Goal: Task Accomplishment & Management: Complete application form

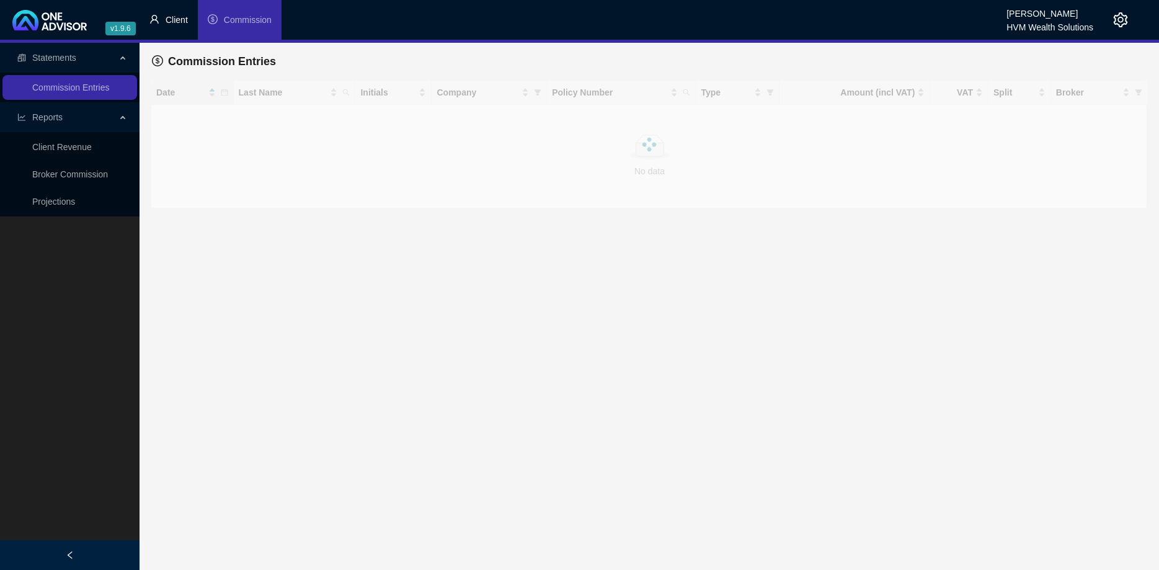
click at [177, 21] on span "Client" at bounding box center [177, 20] width 22 height 10
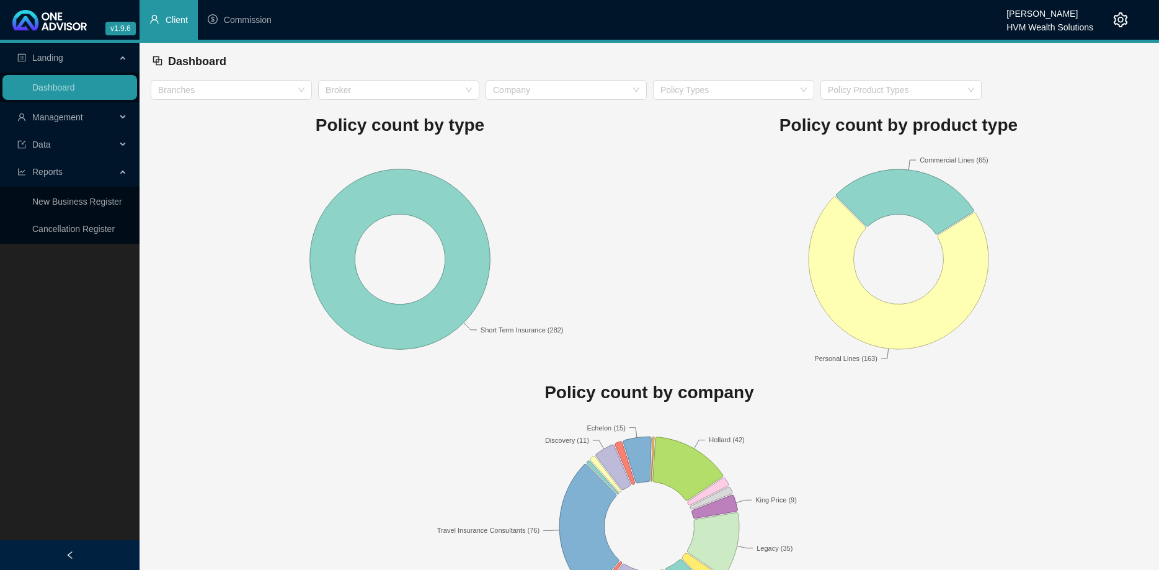
click at [103, 111] on span "Management" at bounding box center [66, 117] width 99 height 25
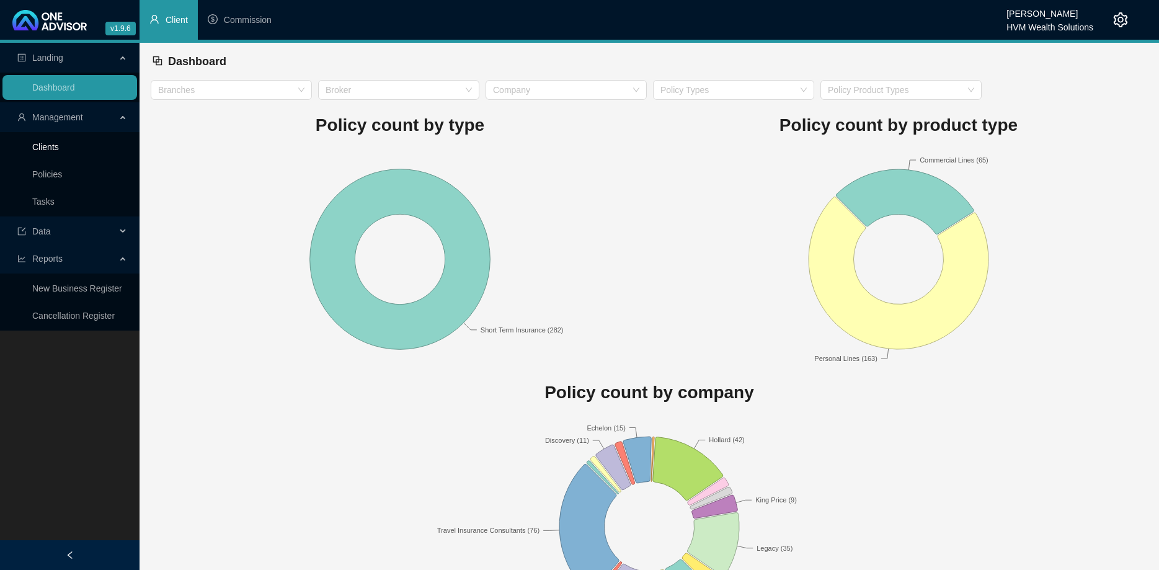
click at [59, 149] on link "Clients" at bounding box center [45, 147] width 27 height 10
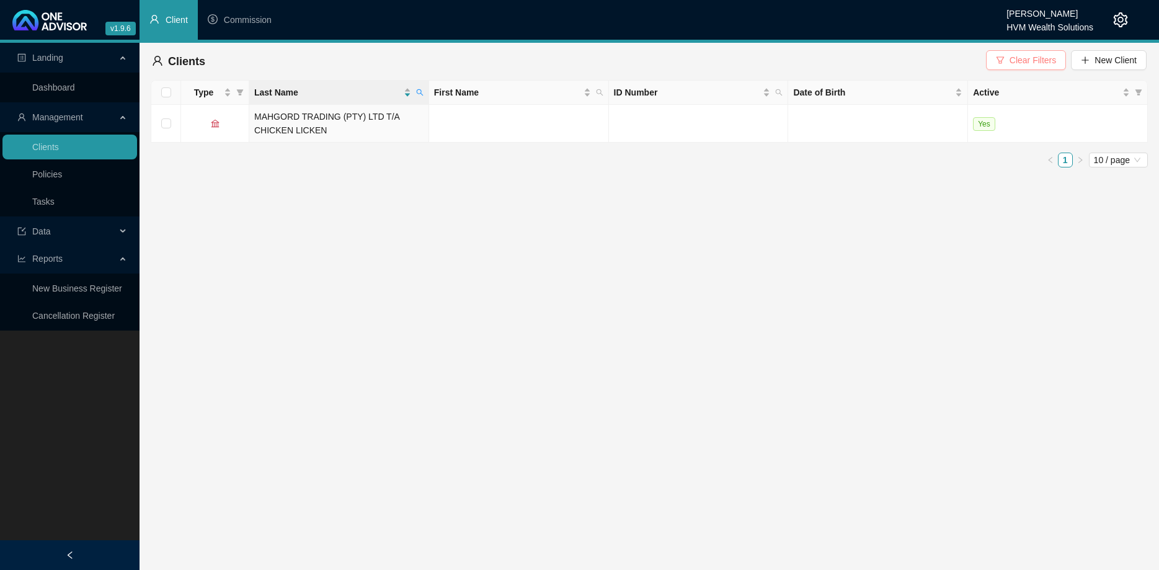
click at [1004, 52] on button "Clear Filters" at bounding box center [1026, 60] width 80 height 20
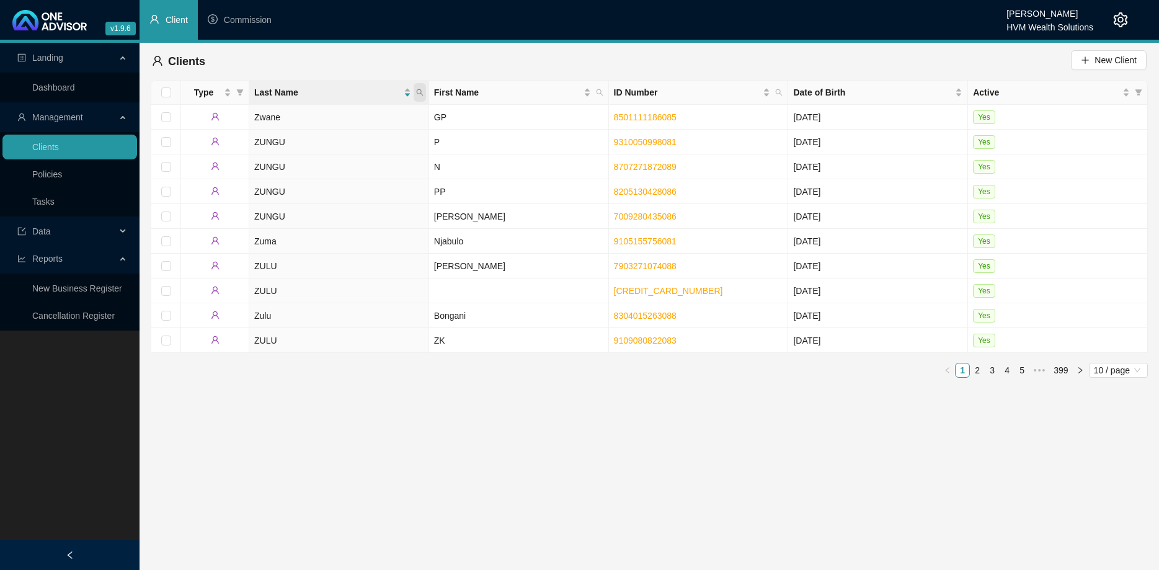
click at [423, 91] on span at bounding box center [419, 92] width 12 height 19
type input "gordhan"
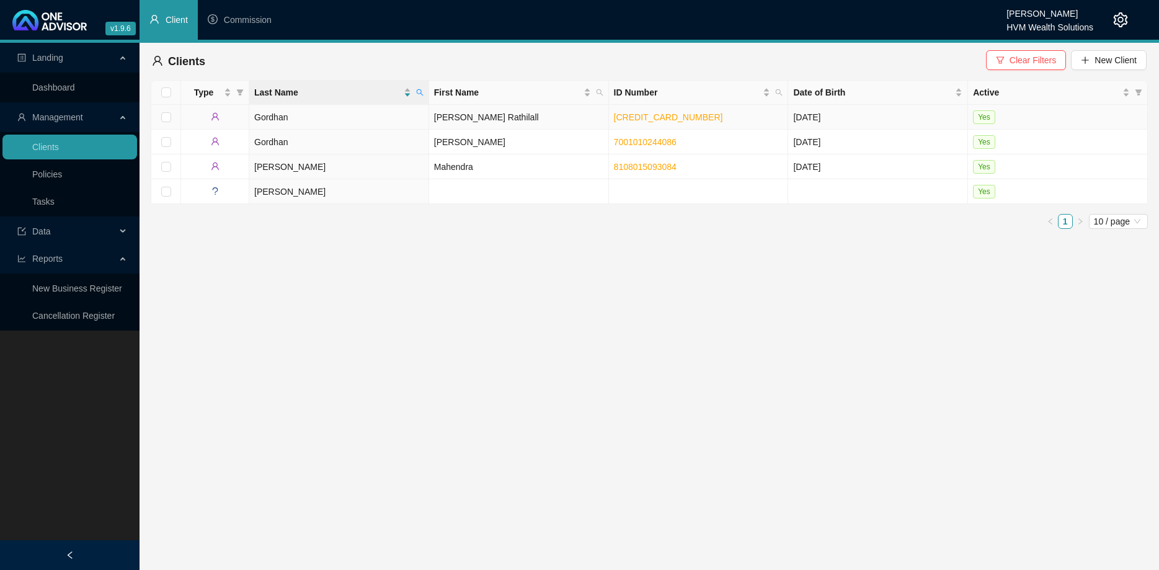
click at [386, 116] on td "Gordhan" at bounding box center [339, 117] width 180 height 25
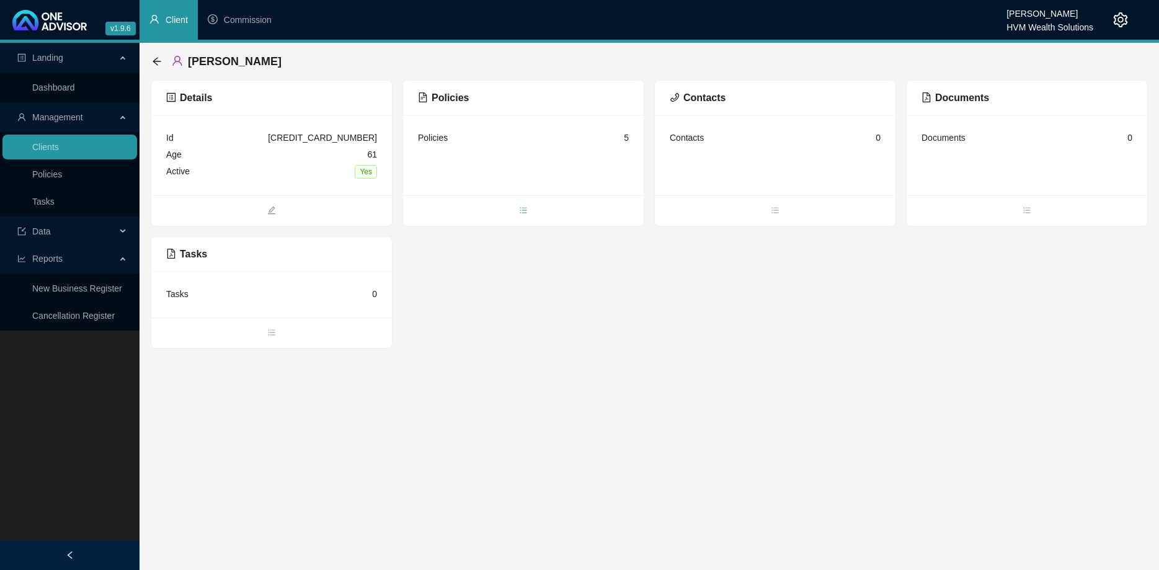
click at [528, 210] on span "bars" at bounding box center [523, 212] width 241 height 14
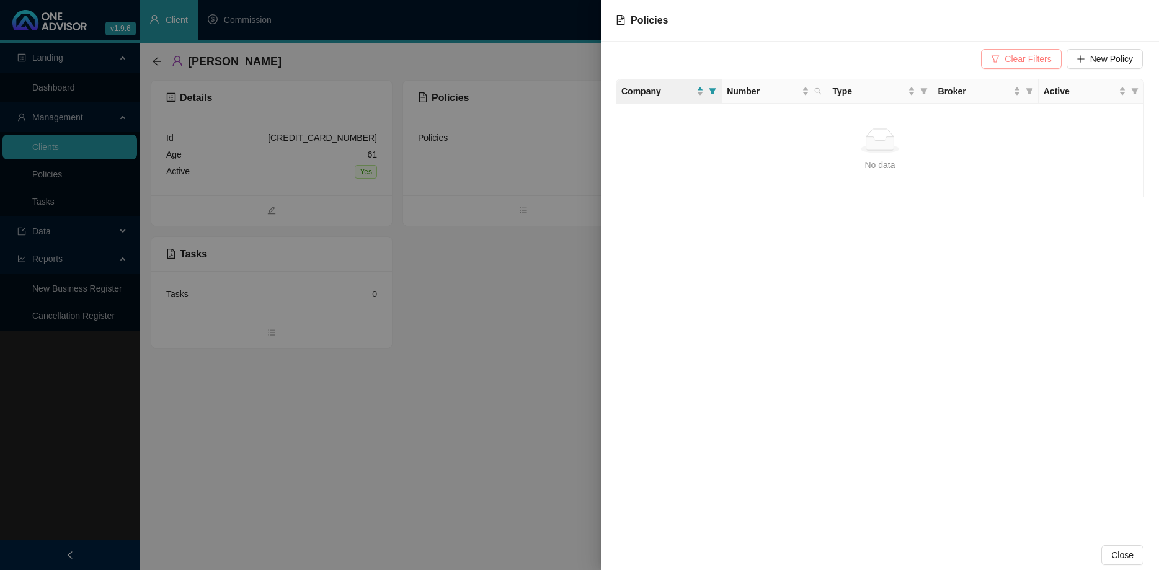
click at [999, 53] on button "Clear Filters" at bounding box center [1021, 59] width 80 height 20
click at [1116, 58] on span "New Policy" at bounding box center [1111, 59] width 43 height 14
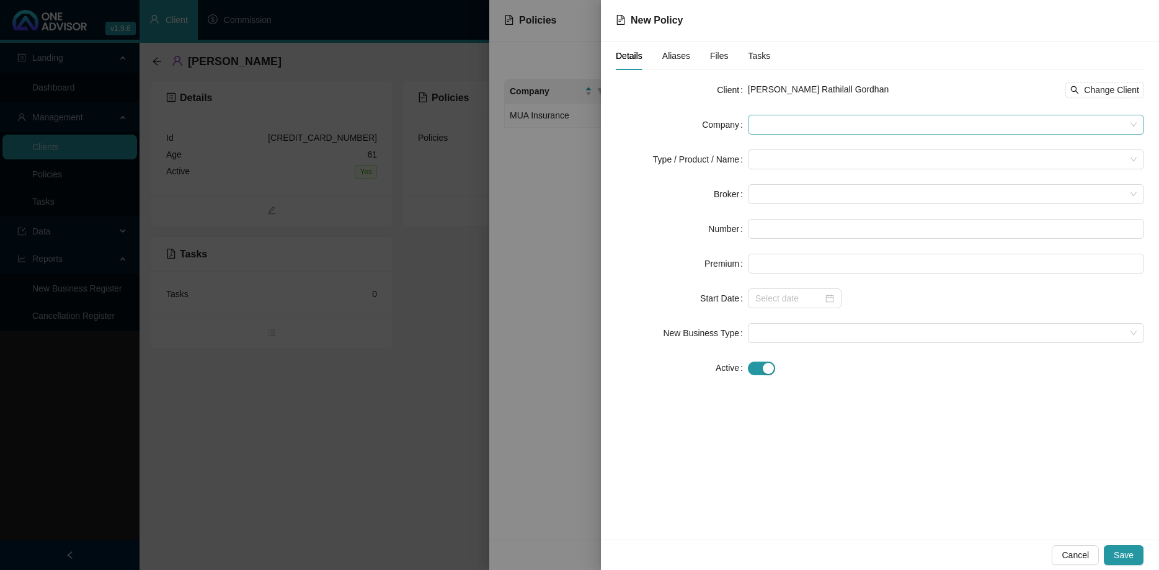
click at [871, 126] on span at bounding box center [945, 124] width 381 height 19
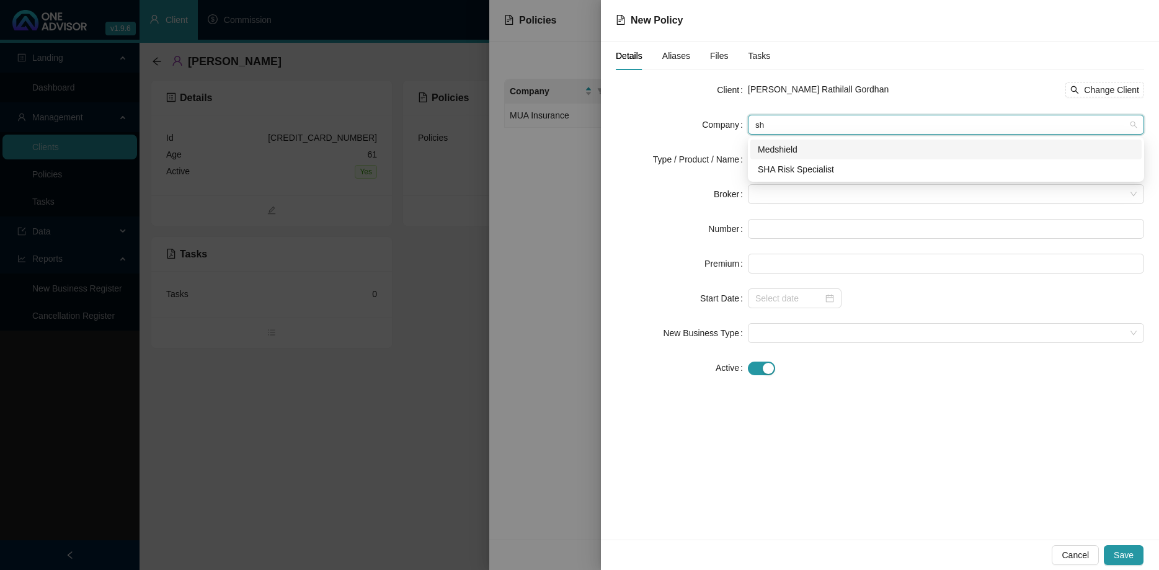
type input "sha"
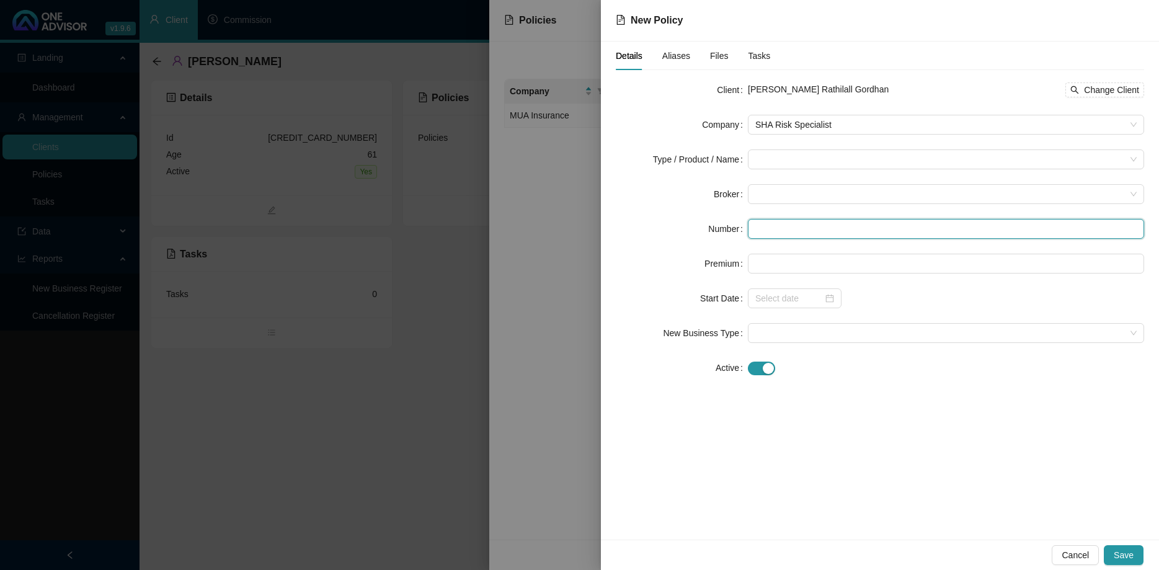
click at [793, 224] on input "text" at bounding box center [946, 229] width 396 height 20
paste input "A67409"
click at [772, 197] on span at bounding box center [945, 194] width 381 height 19
type input "A67409"
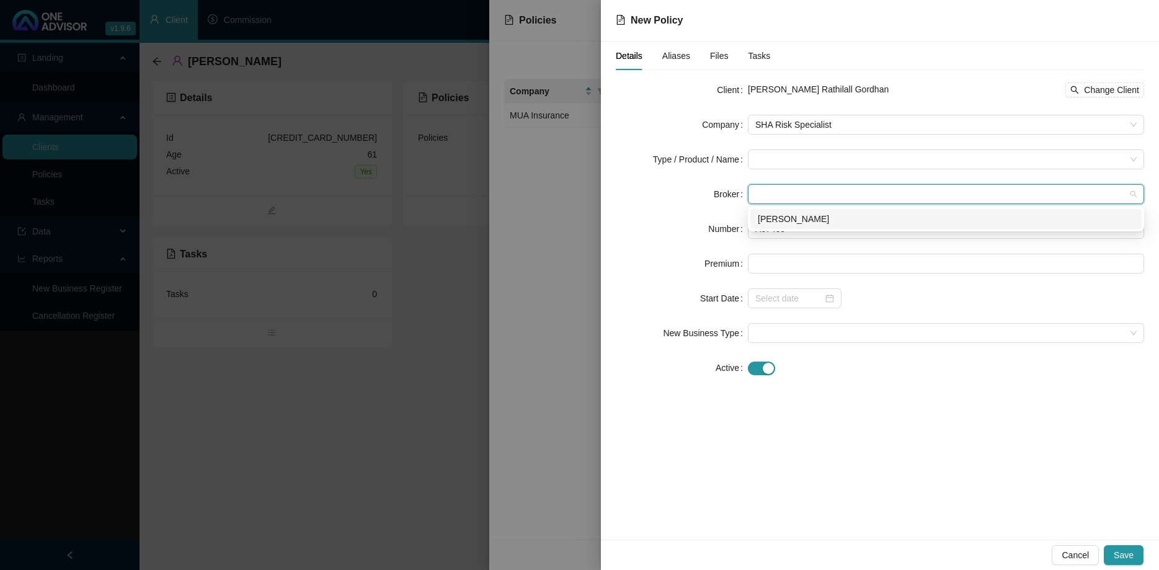
click at [792, 213] on div "[PERSON_NAME]" at bounding box center [945, 219] width 376 height 14
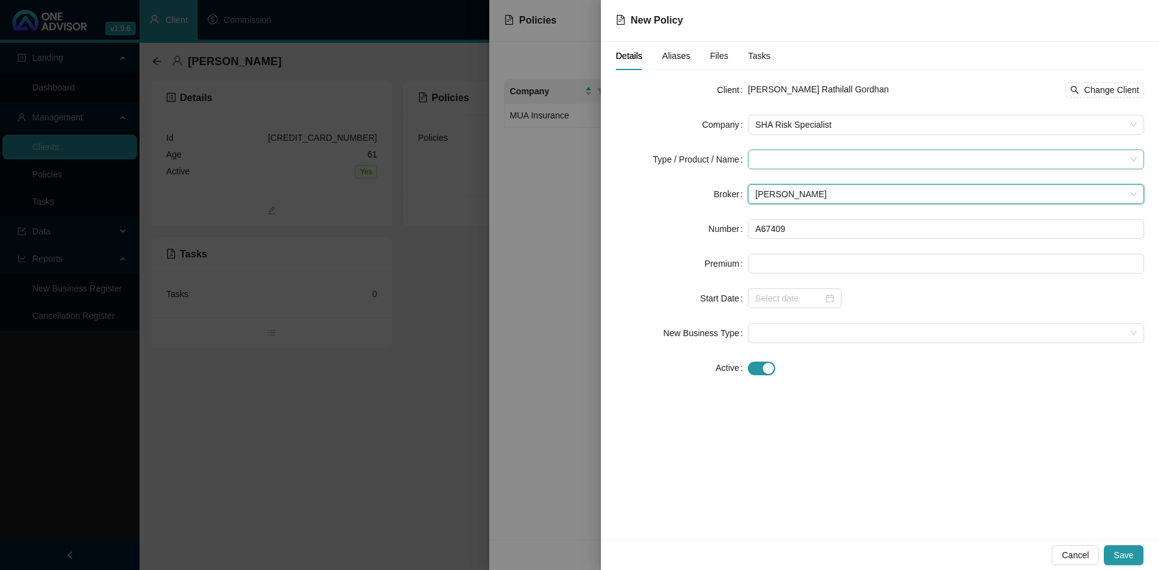
click at [785, 167] on input "search" at bounding box center [940, 159] width 370 height 19
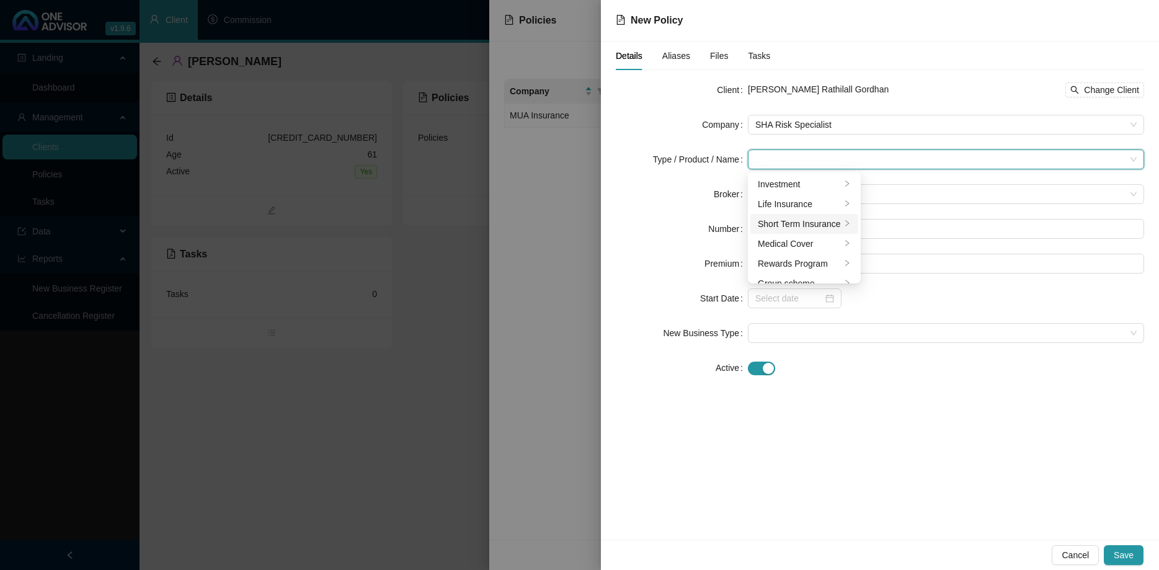
click at [806, 219] on div "Short Term Insurance" at bounding box center [798, 224] width 83 height 14
click at [916, 204] on div "Personal Lines" at bounding box center [911, 204] width 69 height 14
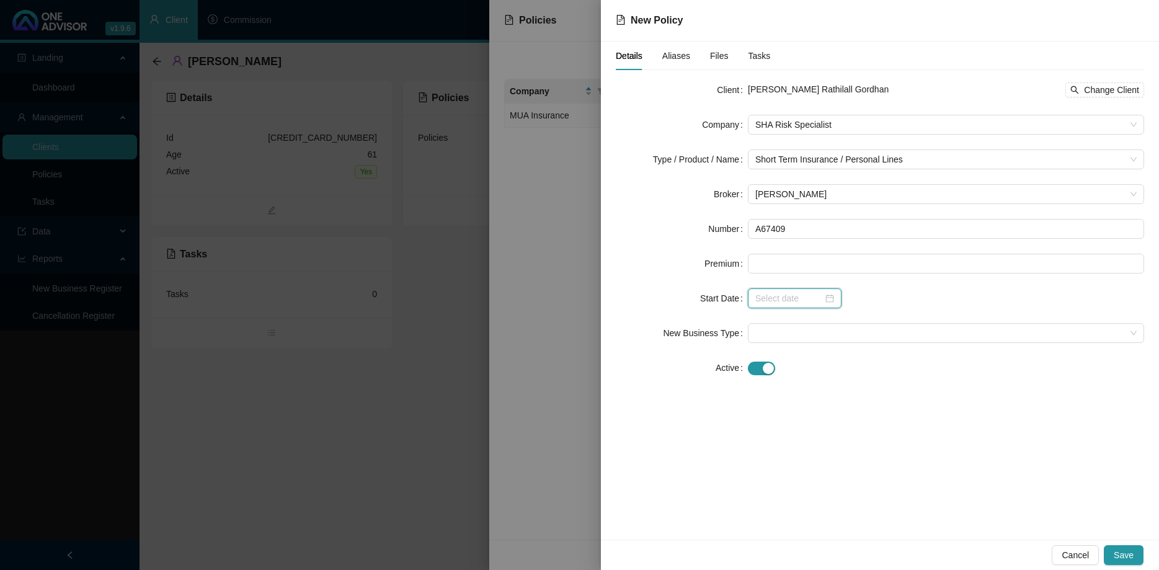
click at [817, 298] on input at bounding box center [789, 298] width 68 height 14
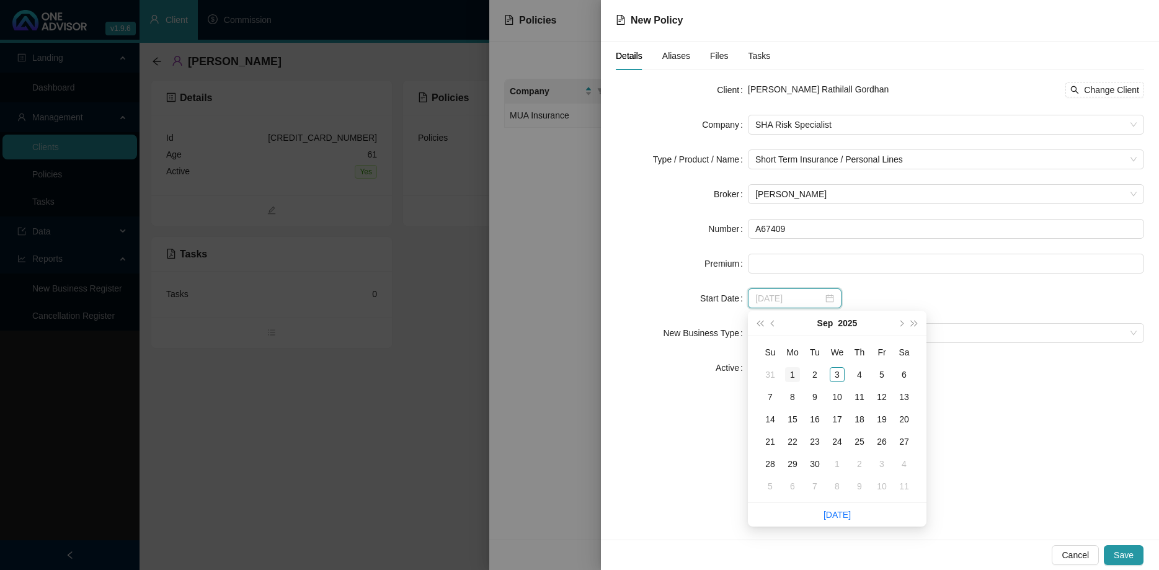
type input "[DATE]"
click at [795, 378] on div "1" at bounding box center [792, 374] width 15 height 15
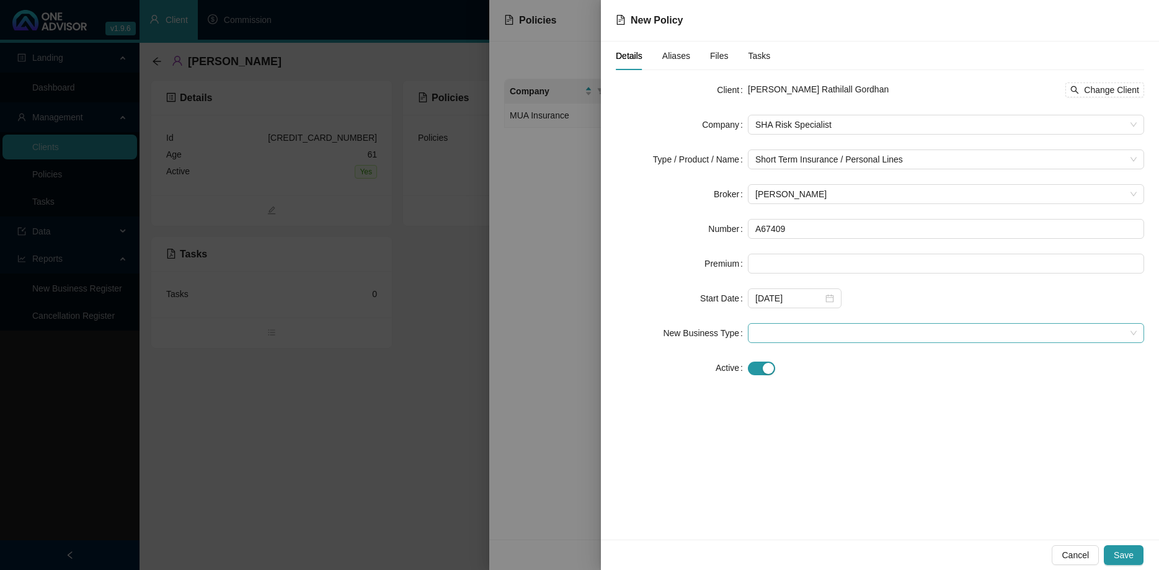
click at [867, 332] on span at bounding box center [945, 333] width 381 height 19
click at [838, 378] on div "New Application" at bounding box center [945, 378] width 376 height 14
click at [758, 365] on span "button" at bounding box center [761, 368] width 27 height 14
click at [829, 402] on div at bounding box center [794, 402] width 79 height 14
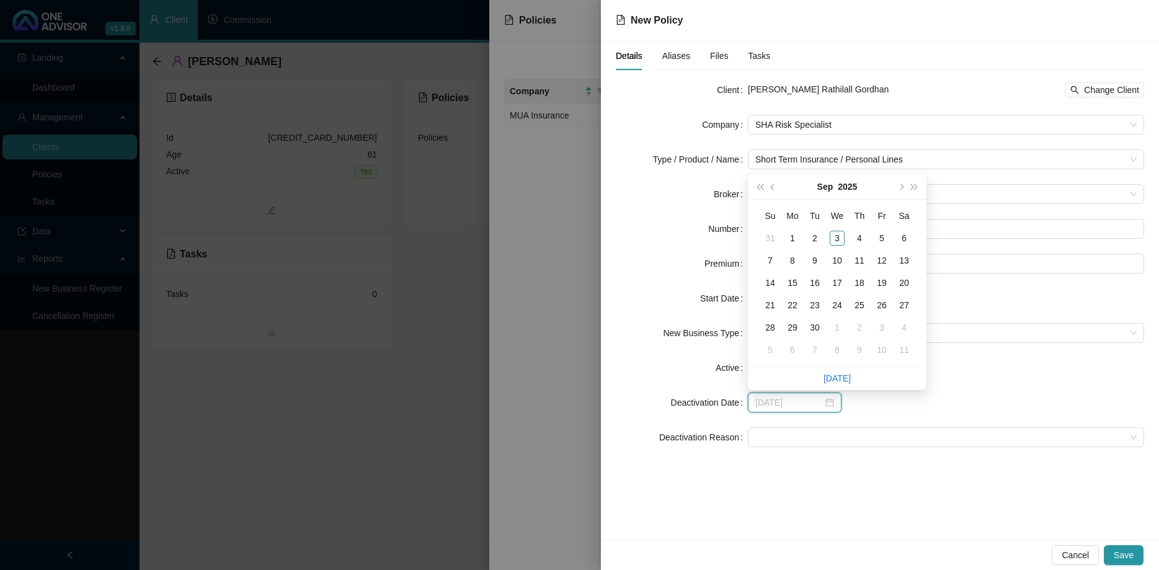
type input "[DATE]"
click at [899, 185] on button "next-year" at bounding box center [900, 186] width 14 height 25
click at [901, 185] on span "next-year" at bounding box center [900, 186] width 6 height 6
type input "[DATE]"
click at [773, 350] on div "30" at bounding box center [769, 349] width 15 height 15
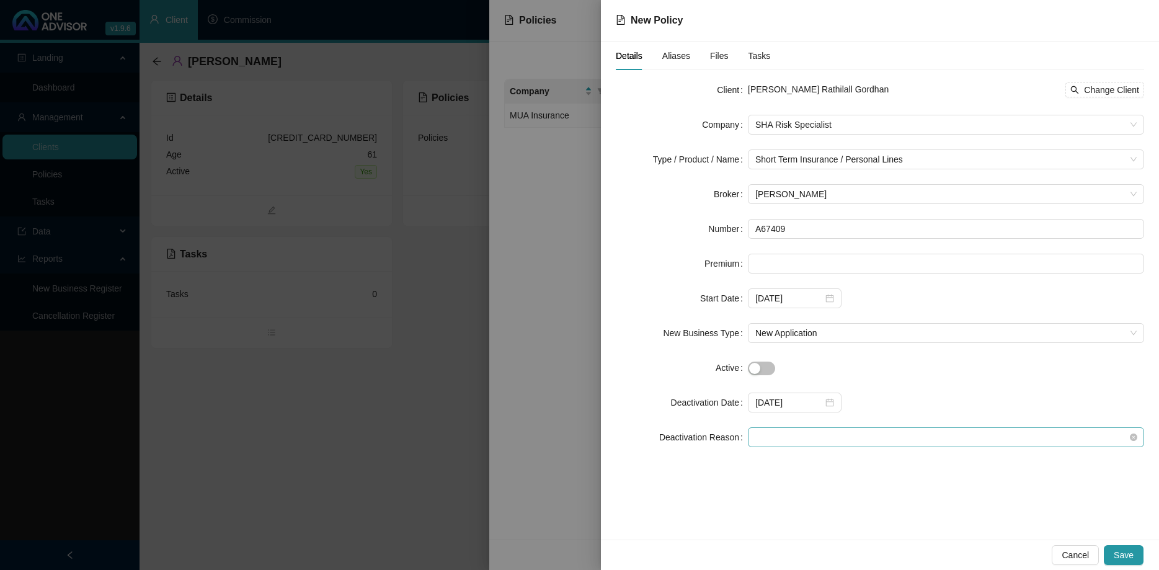
click at [872, 437] on span at bounding box center [945, 437] width 381 height 19
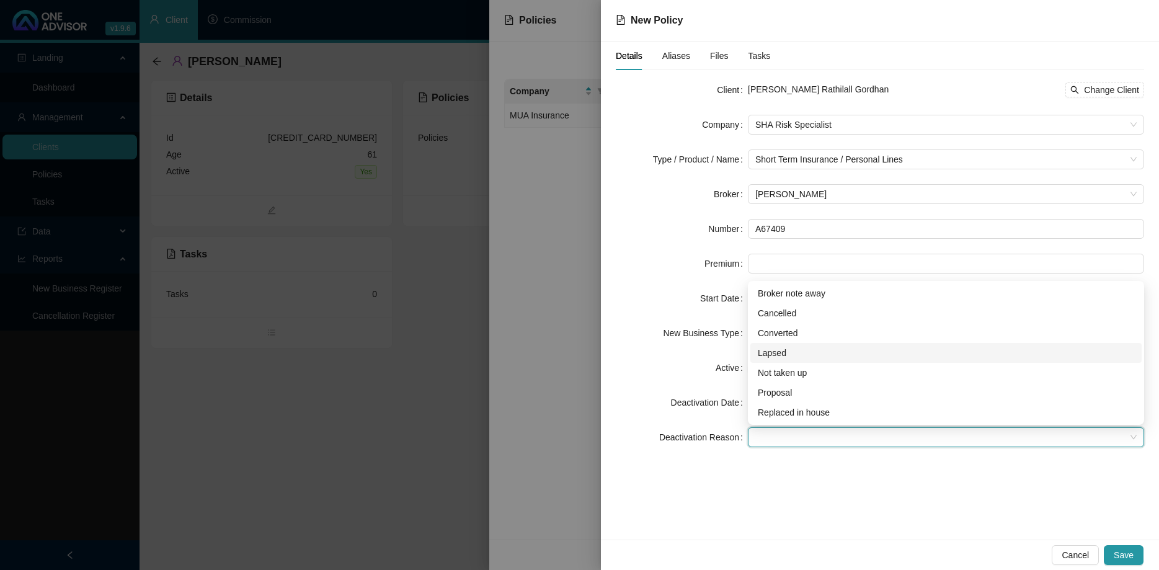
click at [847, 355] on div "Lapsed" at bounding box center [945, 353] width 376 height 14
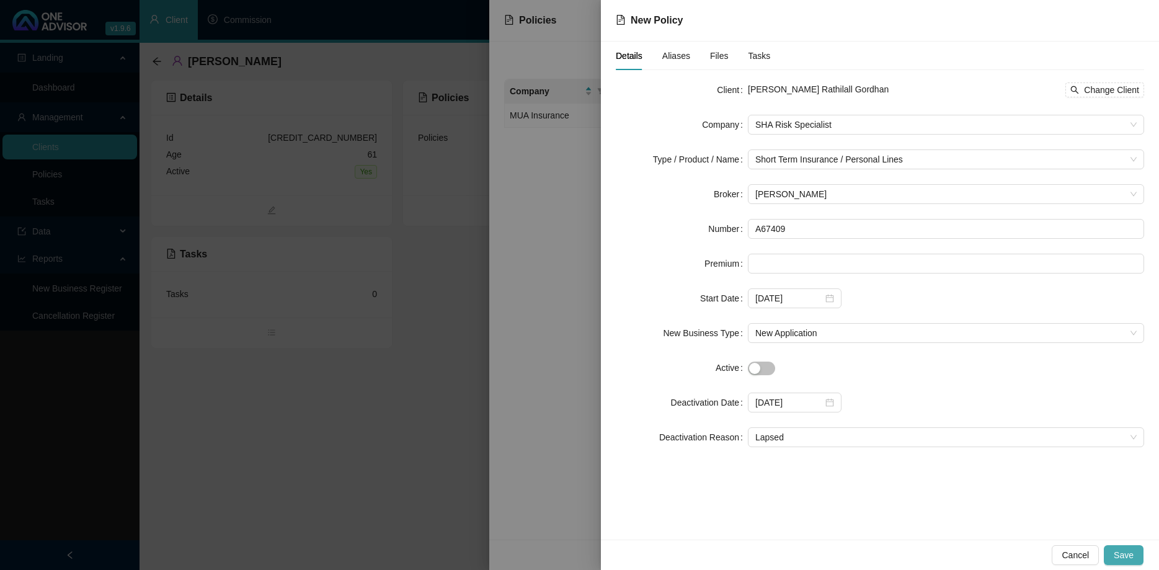
click at [1120, 550] on span "Save" at bounding box center [1123, 555] width 20 height 14
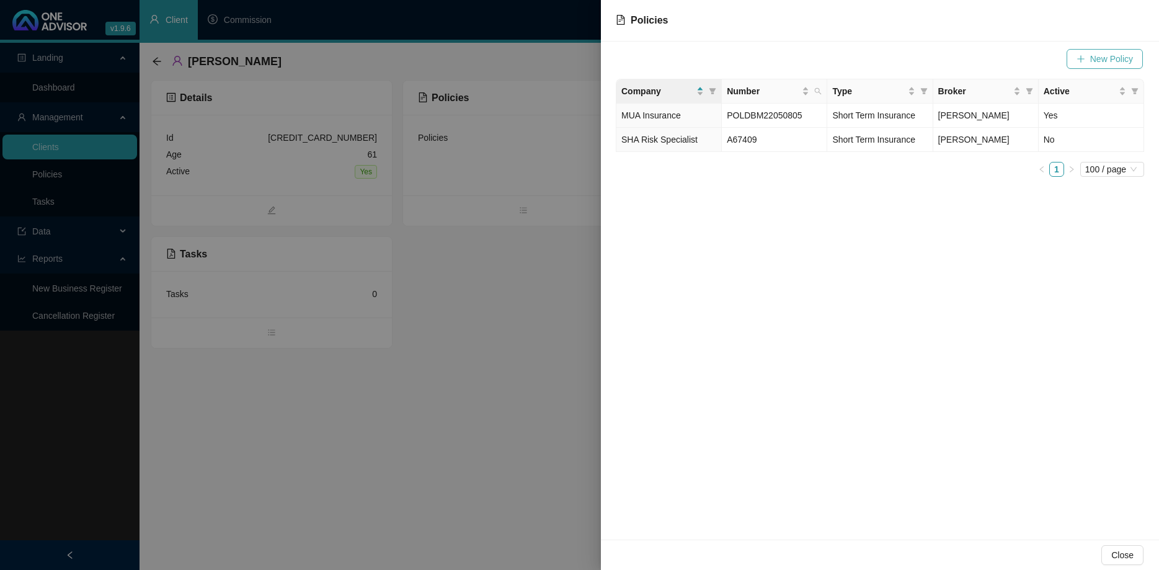
click at [1083, 53] on button "New Policy" at bounding box center [1104, 59] width 76 height 20
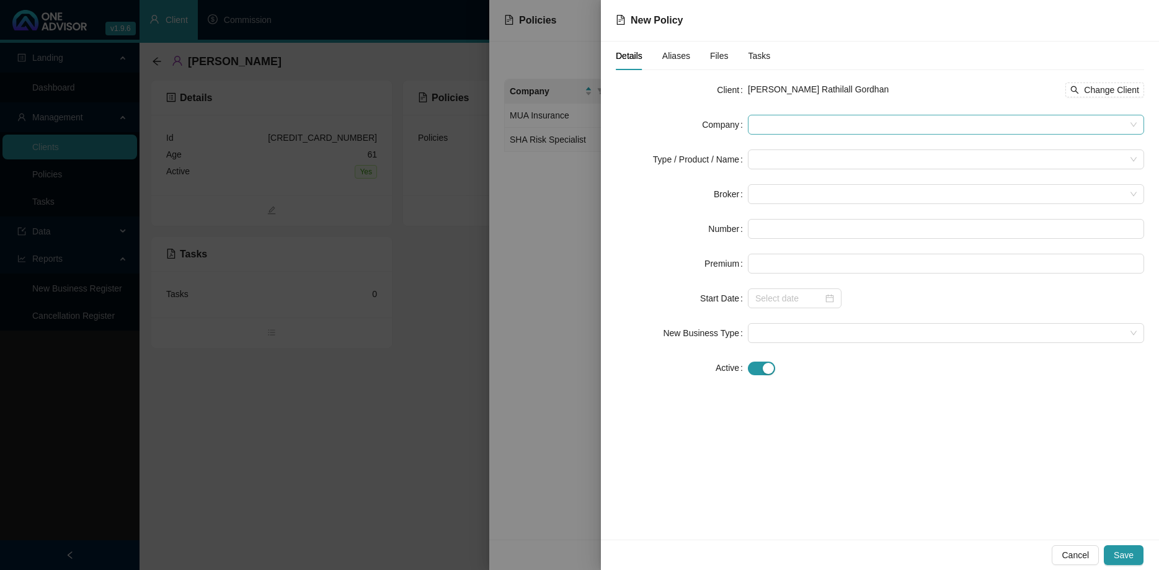
click at [797, 120] on span at bounding box center [945, 124] width 381 height 19
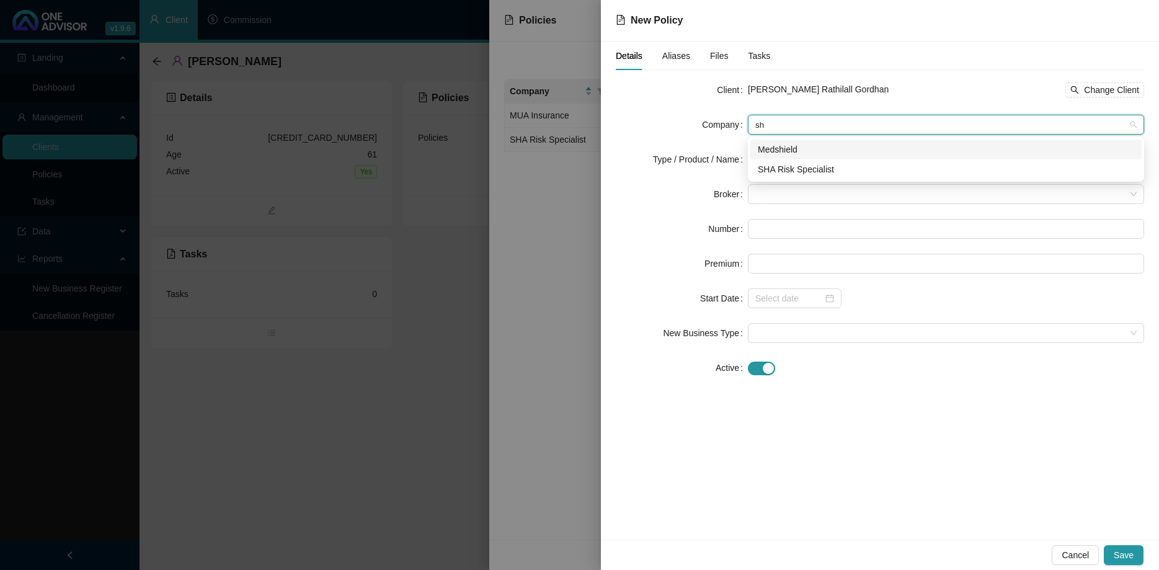
type input "sha"
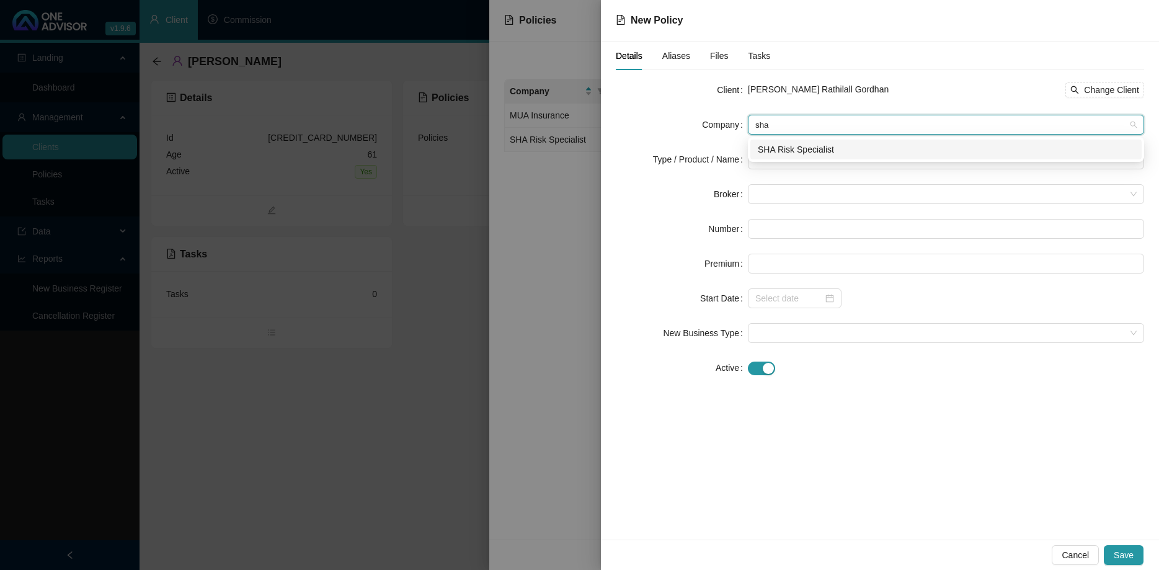
click at [812, 155] on div "SHA Risk Specialist" at bounding box center [945, 150] width 376 height 14
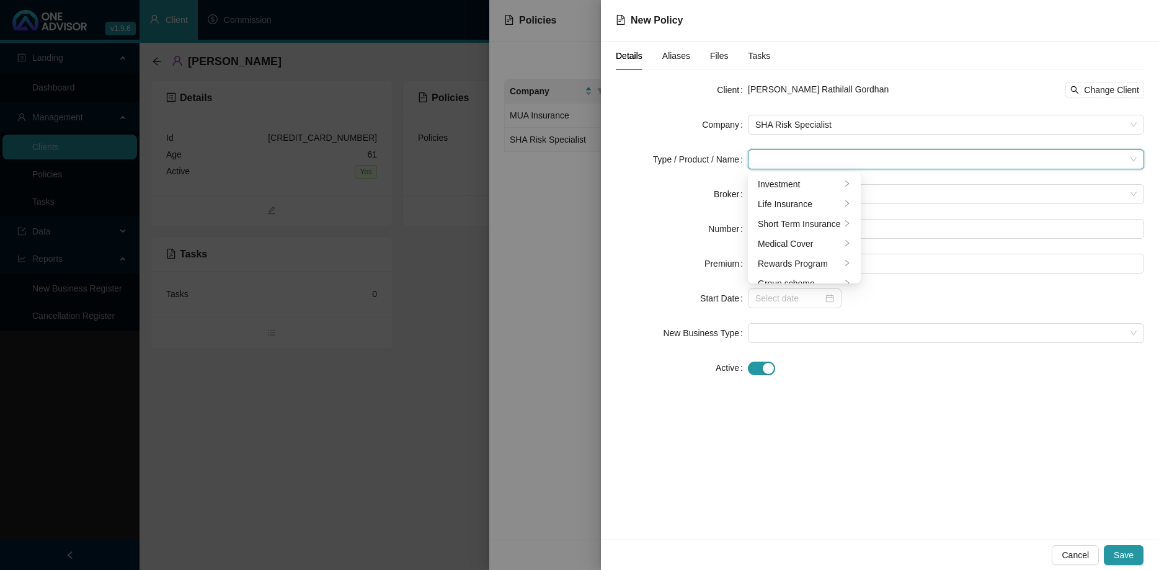
click at [812, 155] on input "search" at bounding box center [940, 159] width 370 height 19
click at [810, 223] on div "Short Term Insurance" at bounding box center [798, 224] width 83 height 14
click at [896, 203] on div "Personal Lines" at bounding box center [911, 204] width 69 height 14
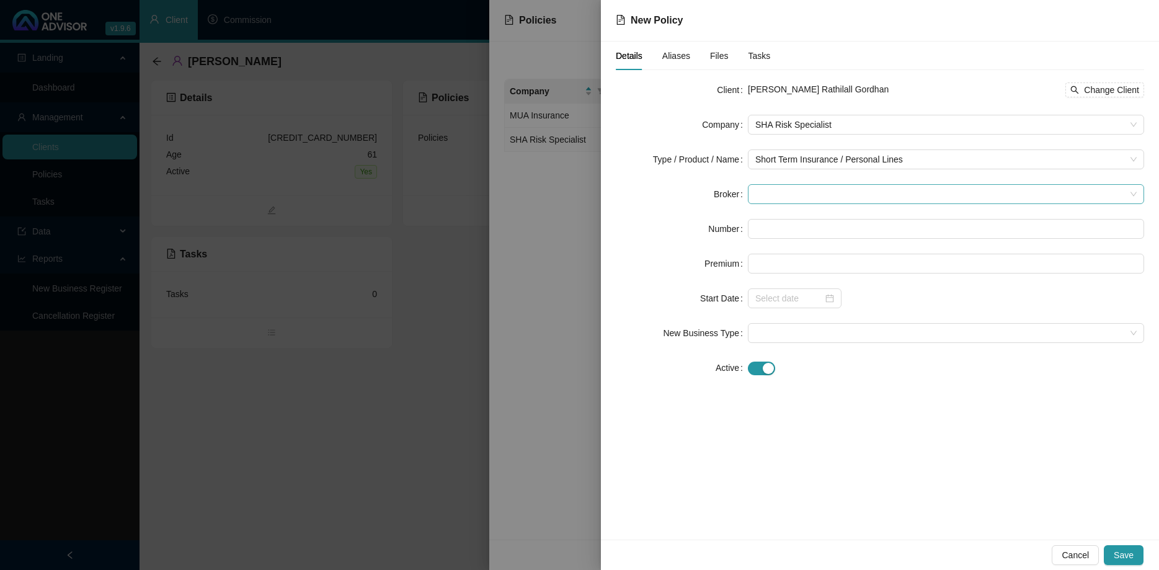
click at [782, 188] on span at bounding box center [945, 194] width 381 height 19
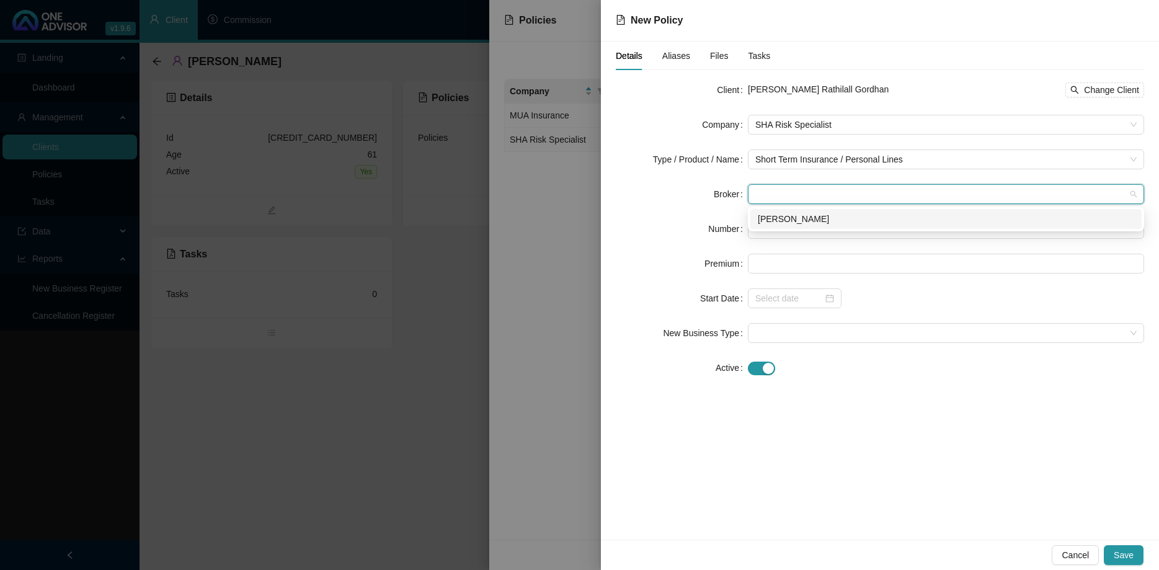
click at [787, 216] on div "[PERSON_NAME]" at bounding box center [945, 219] width 376 height 14
click at [786, 231] on input "text" at bounding box center [946, 229] width 396 height 20
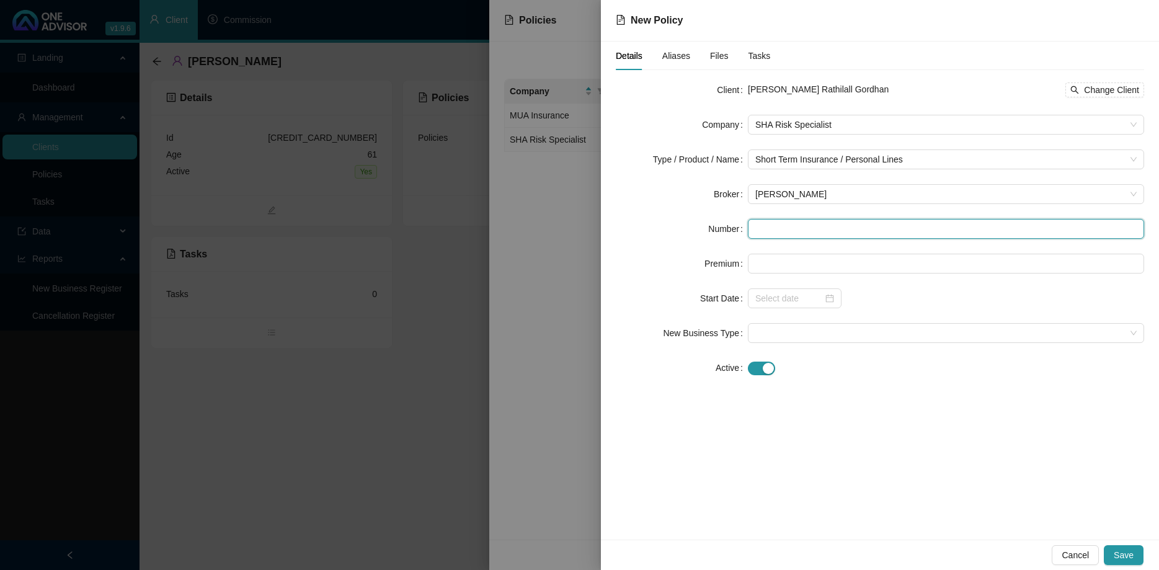
paste input "A67407"
click at [754, 233] on input "A67407" at bounding box center [946, 229] width 396 height 20
type input "A67407"
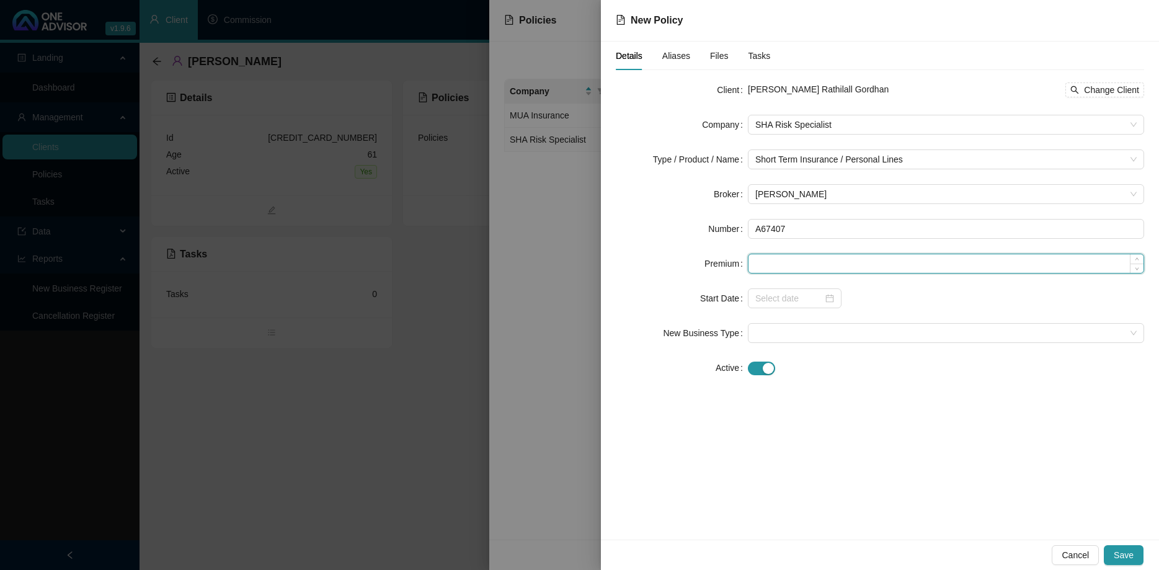
click at [793, 263] on input at bounding box center [945, 263] width 395 height 19
click at [829, 301] on div at bounding box center [795, 298] width 94 height 20
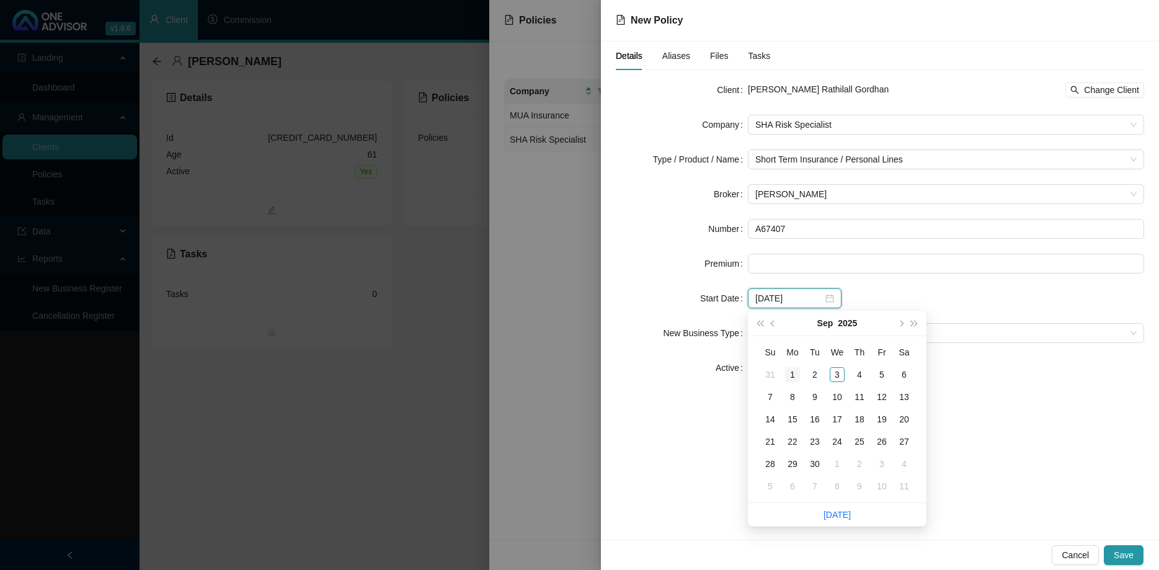
type input "[DATE]"
click at [787, 371] on div "1" at bounding box center [792, 374] width 15 height 15
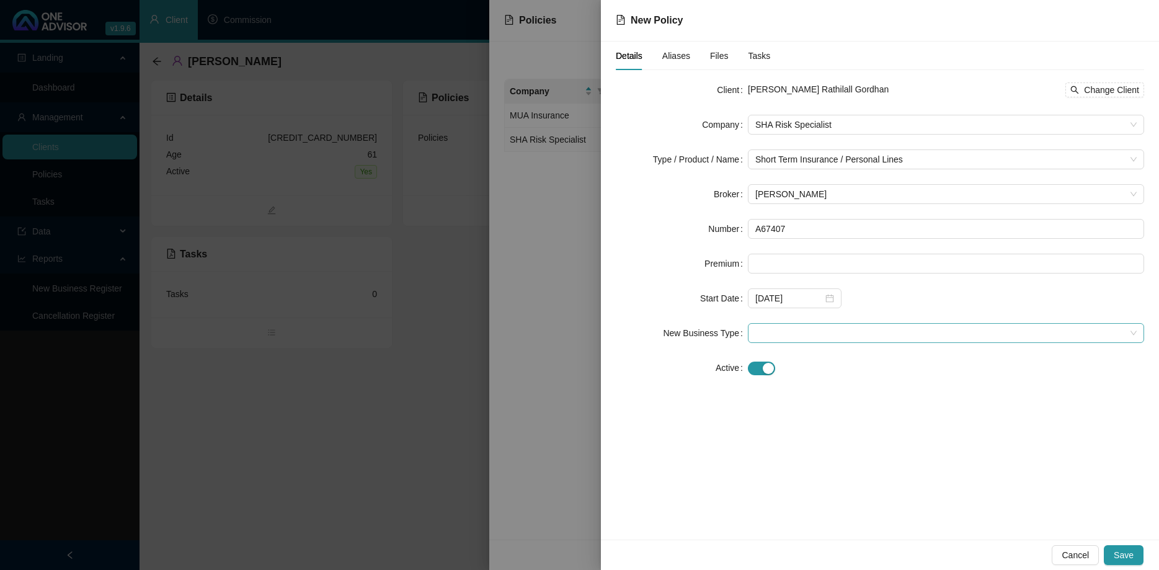
click at [809, 338] on span at bounding box center [945, 333] width 381 height 19
click at [802, 373] on div "New Application" at bounding box center [945, 378] width 376 height 14
click at [760, 373] on span "button" at bounding box center [761, 368] width 27 height 14
click at [781, 400] on input at bounding box center [789, 402] width 68 height 14
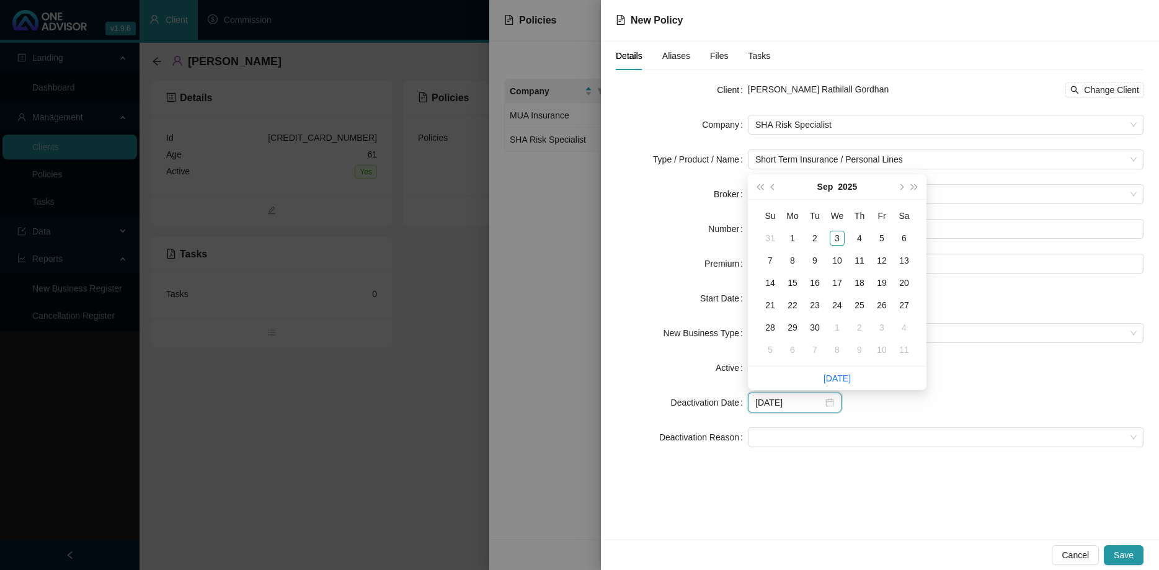
type input "[DATE]"
click at [899, 186] on span "next-year" at bounding box center [900, 186] width 6 height 6
type input "[DATE]"
click at [769, 353] on div "30" at bounding box center [769, 349] width 15 height 15
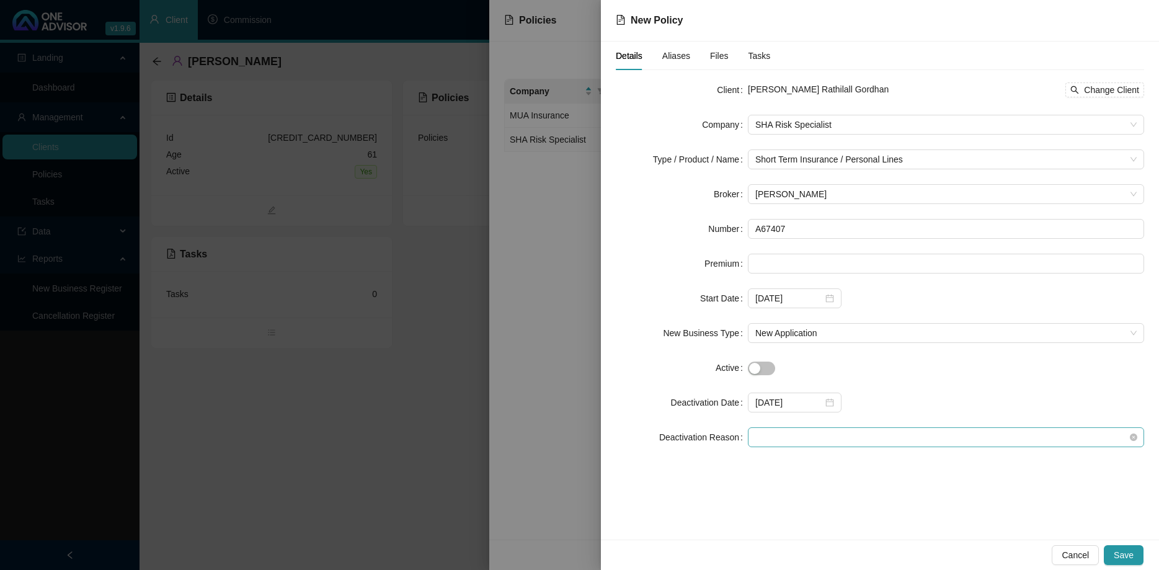
click at [844, 433] on span at bounding box center [945, 437] width 381 height 19
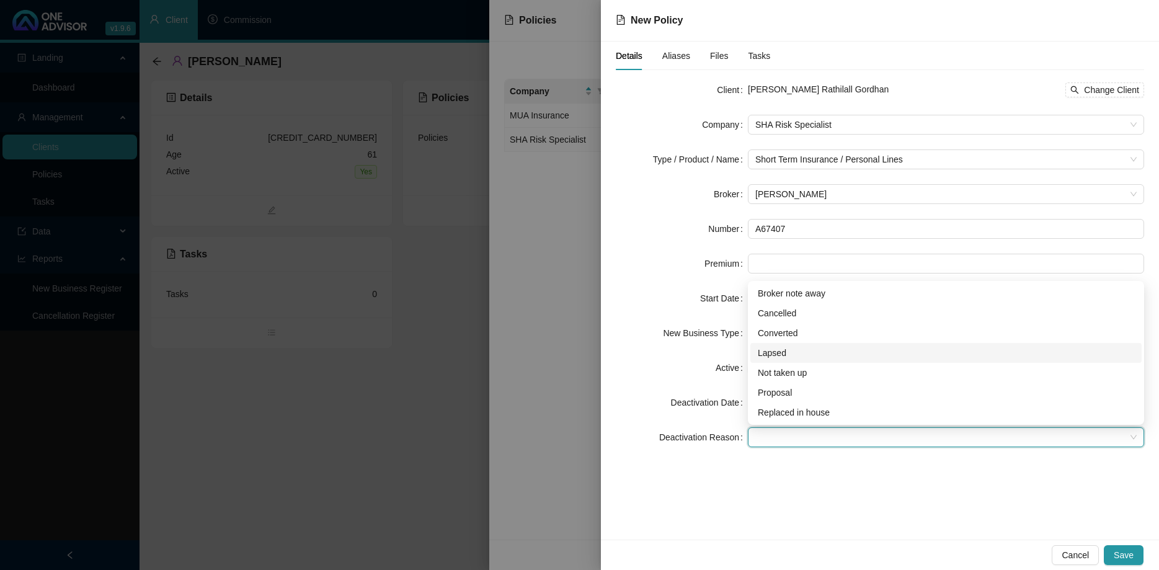
click at [807, 349] on div "Lapsed" at bounding box center [945, 353] width 376 height 14
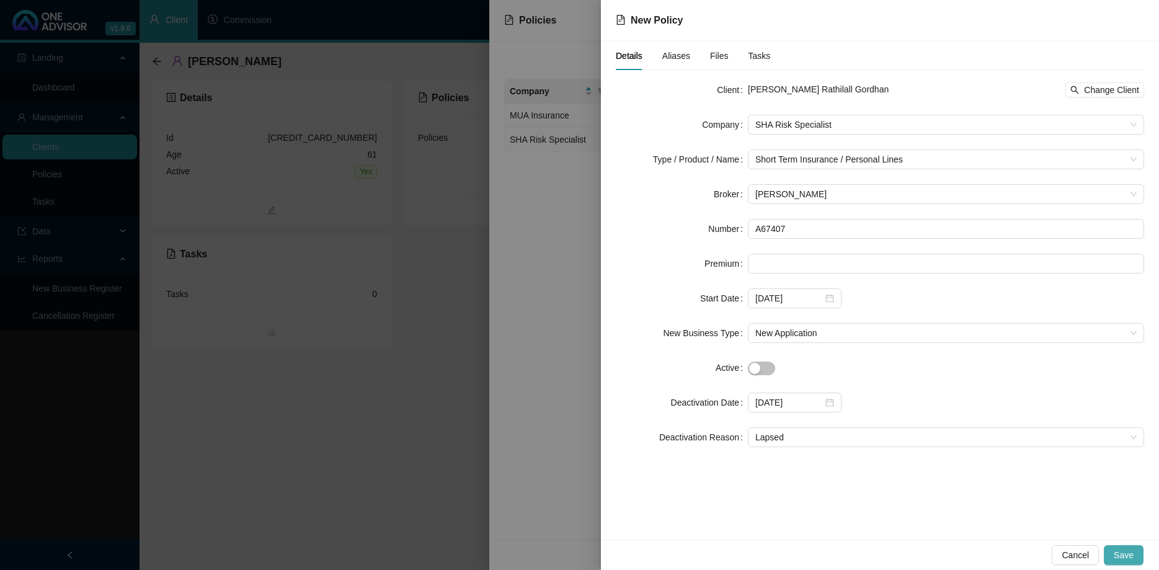
click at [1132, 550] on span "Save" at bounding box center [1123, 555] width 20 height 14
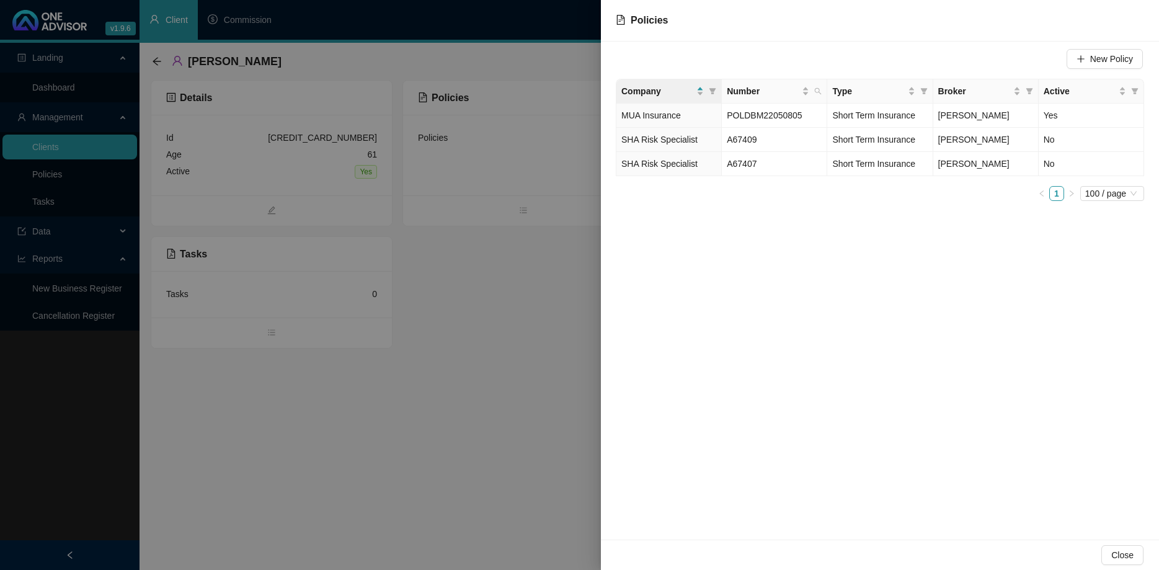
click at [584, 300] on div at bounding box center [579, 285] width 1159 height 570
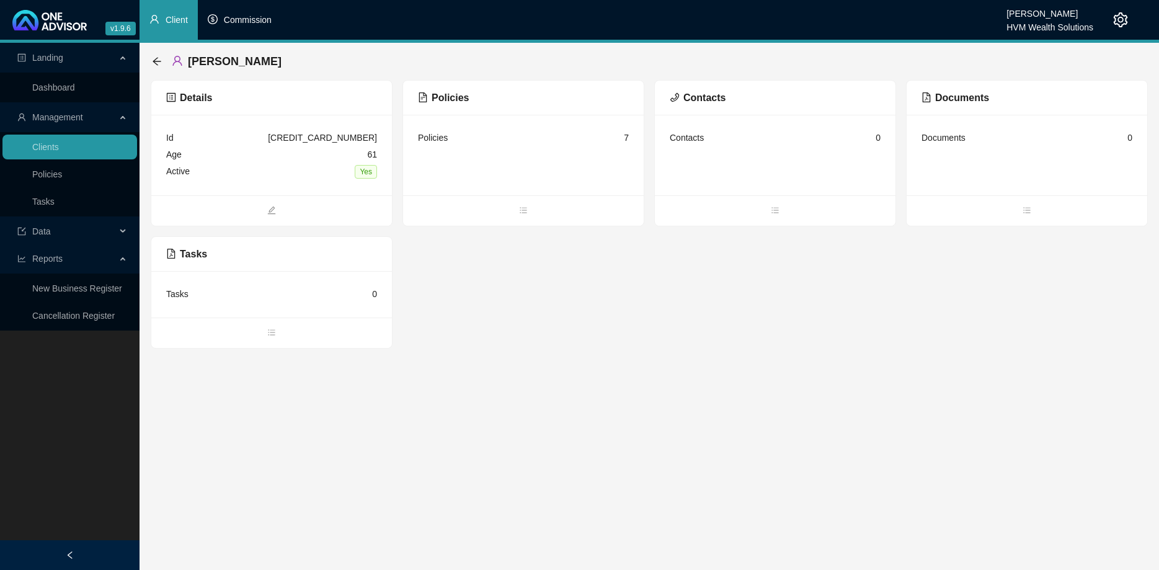
click at [228, 19] on span "Commission" at bounding box center [248, 20] width 48 height 10
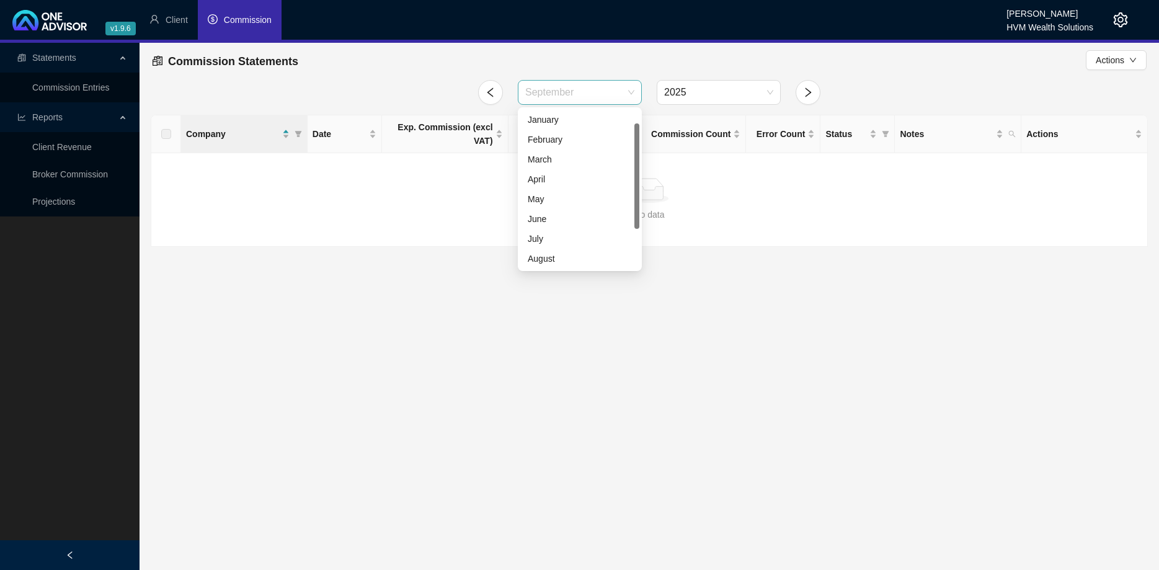
click at [625, 92] on span "September" at bounding box center [579, 93] width 109 height 24
click at [589, 239] on div "August" at bounding box center [580, 239] width 104 height 14
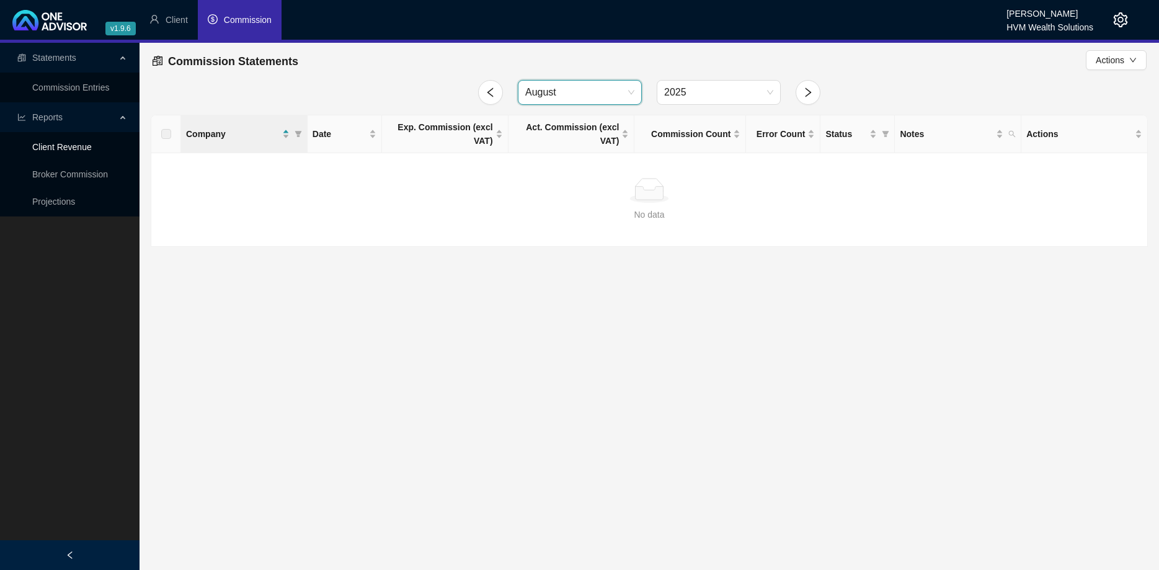
click at [82, 152] on link "Client Revenue" at bounding box center [62, 147] width 60 height 10
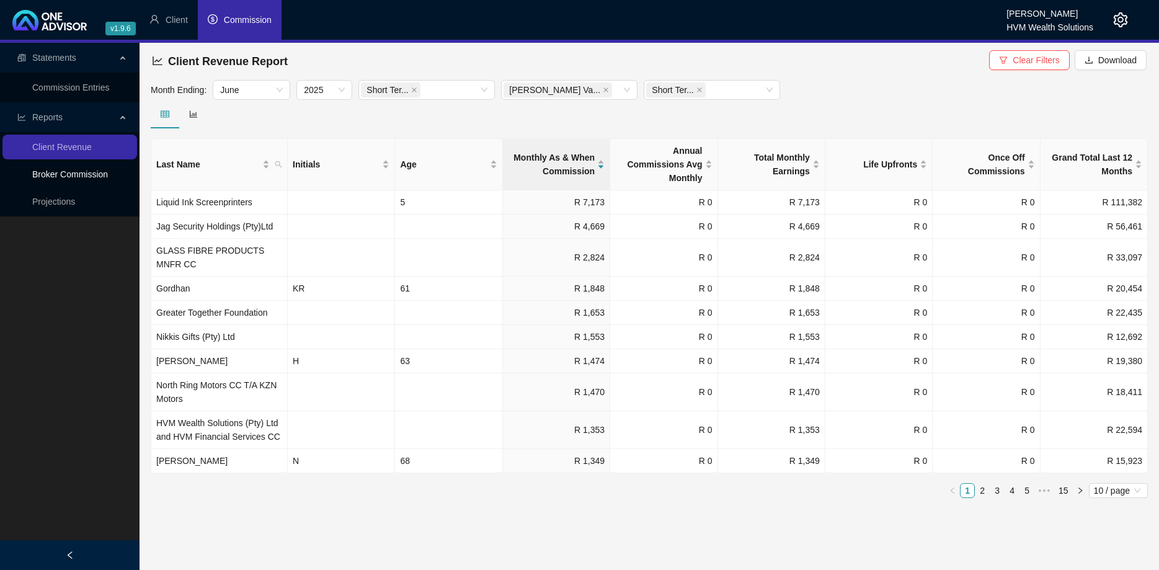
click at [91, 169] on link "Broker Commission" at bounding box center [70, 174] width 76 height 10
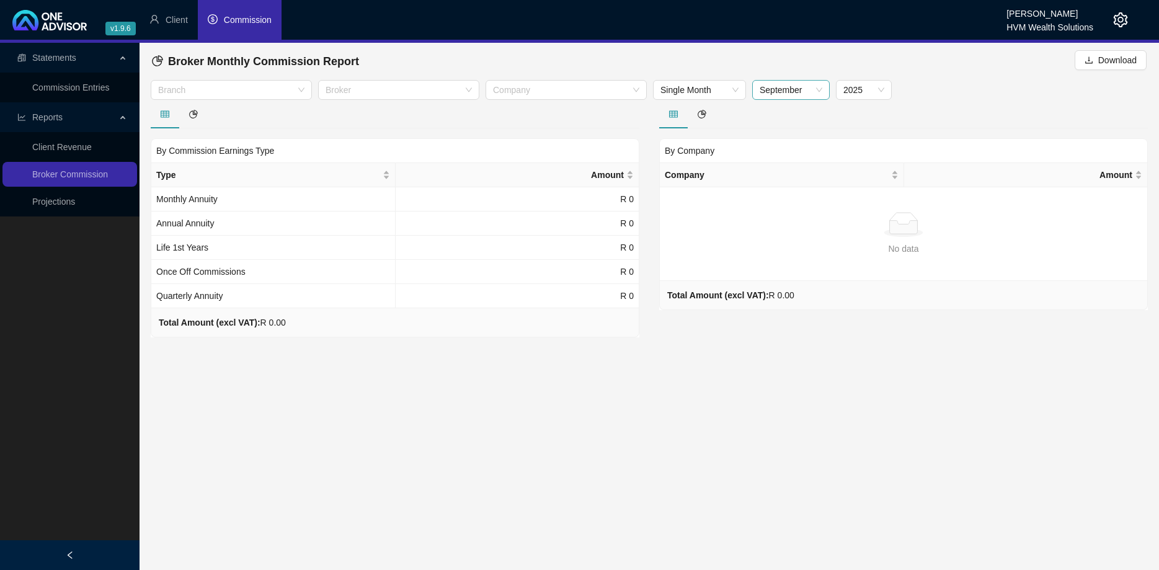
click at [790, 96] on span "September" at bounding box center [790, 90] width 63 height 19
click at [780, 230] on div "August" at bounding box center [791, 234] width 58 height 14
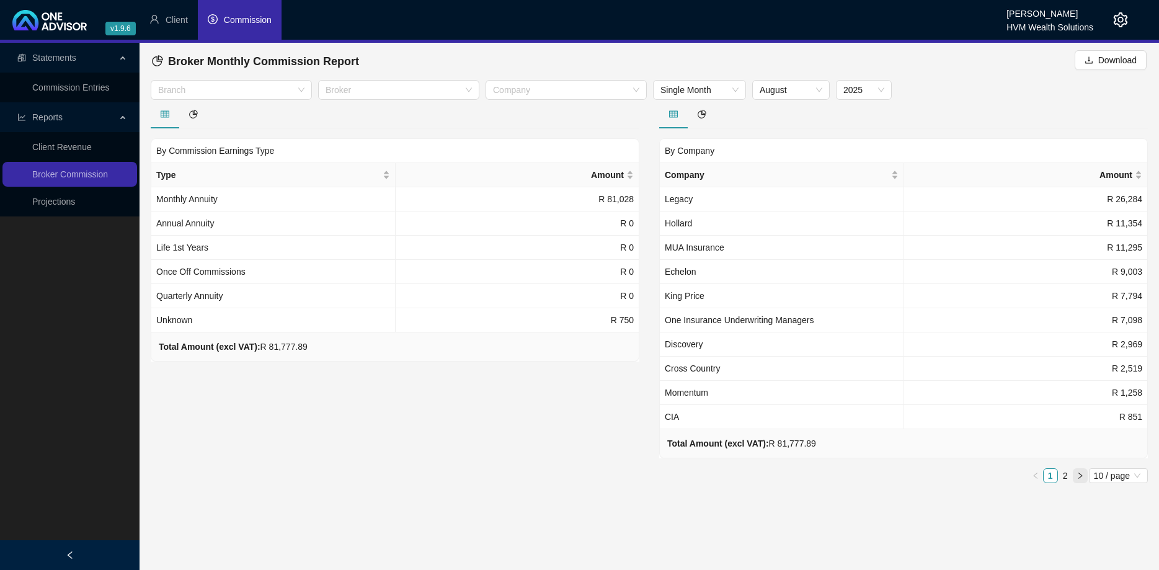
click at [1078, 472] on button "button" at bounding box center [1079, 475] width 15 height 15
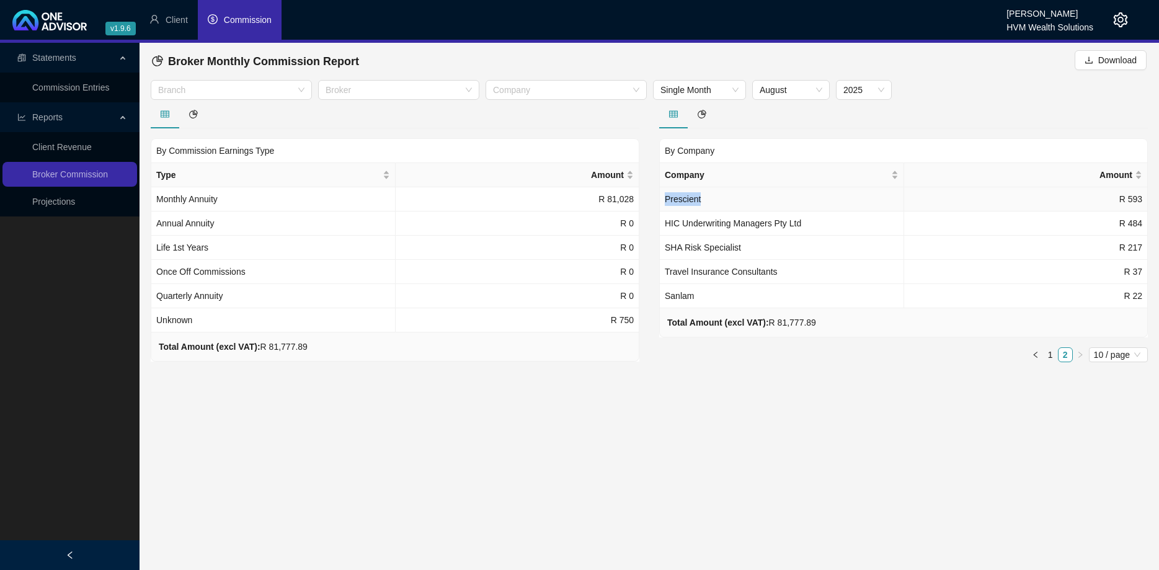
drag, startPoint x: 665, startPoint y: 199, endPoint x: 708, endPoint y: 199, distance: 42.8
click at [708, 199] on td "Prescient" at bounding box center [782, 199] width 244 height 24
copy span "Prescient"
drag, startPoint x: 692, startPoint y: 298, endPoint x: 659, endPoint y: 298, distance: 32.9
click at [659, 298] on div "Company Amount Prescient R 593 HIC Underwriting Managers Pty Ltd R 484 SHA Risk…" at bounding box center [903, 235] width 488 height 146
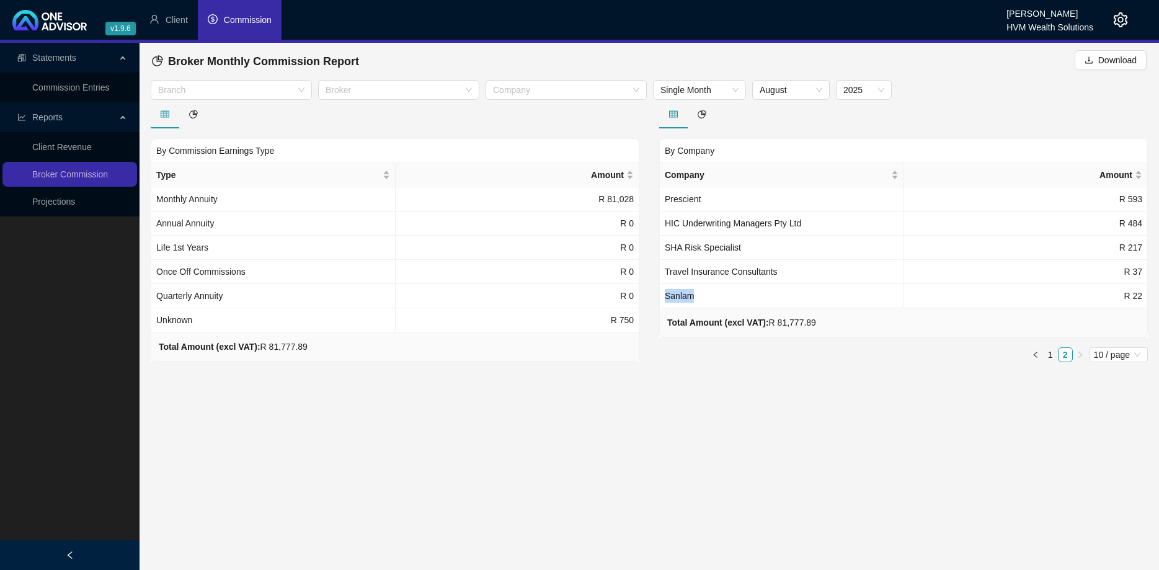
copy span "Sanlam"
click at [1033, 358] on icon "left" at bounding box center [1034, 354] width 7 height 7
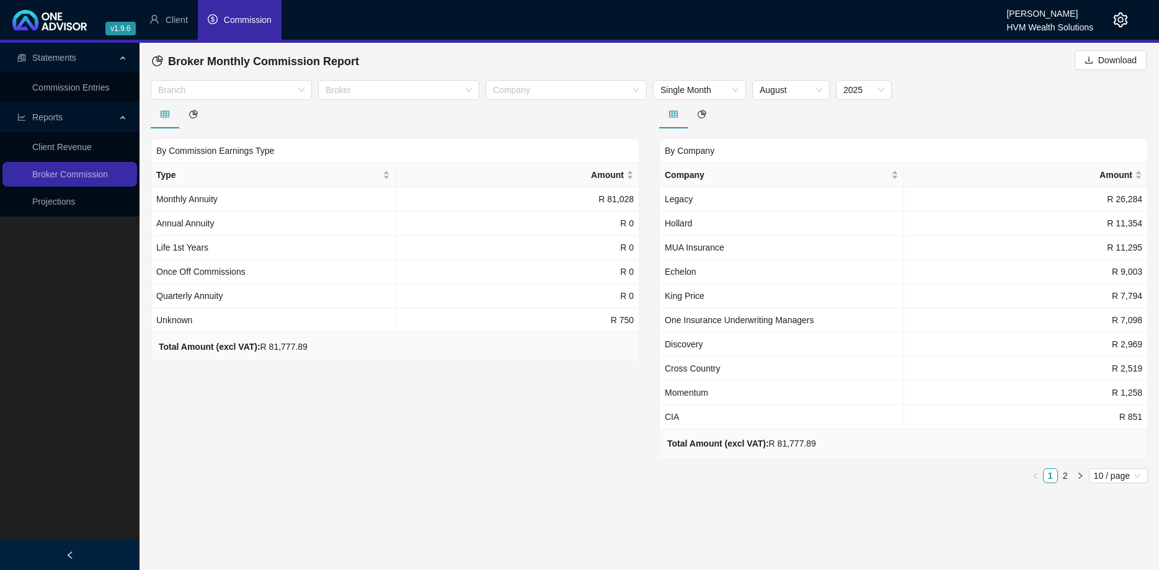
click at [495, 426] on div "By Commission Earnings Type Type Amount Monthly Annuity R 81,028 Annual Annuity…" at bounding box center [395, 296] width 508 height 393
click at [779, 93] on span "August" at bounding box center [790, 90] width 63 height 19
click at [781, 213] on div "July" at bounding box center [791, 214] width 58 height 14
click at [793, 95] on span "July" at bounding box center [790, 90] width 63 height 19
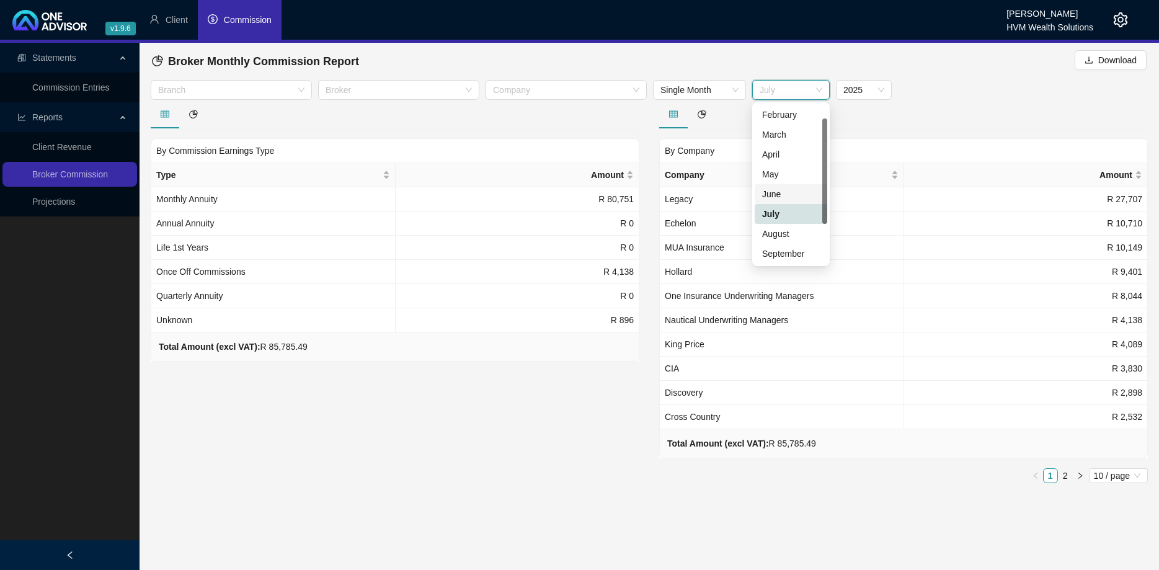
click at [785, 193] on div "June" at bounding box center [791, 194] width 58 height 14
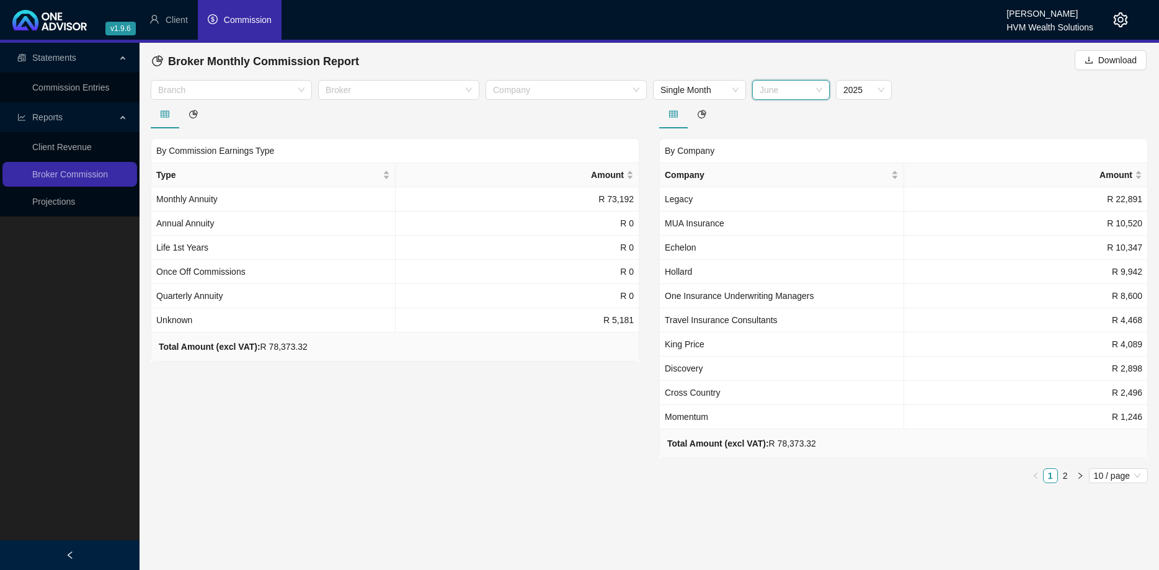
click at [800, 95] on span "June" at bounding box center [790, 90] width 63 height 19
click at [786, 168] on div "May" at bounding box center [791, 174] width 58 height 14
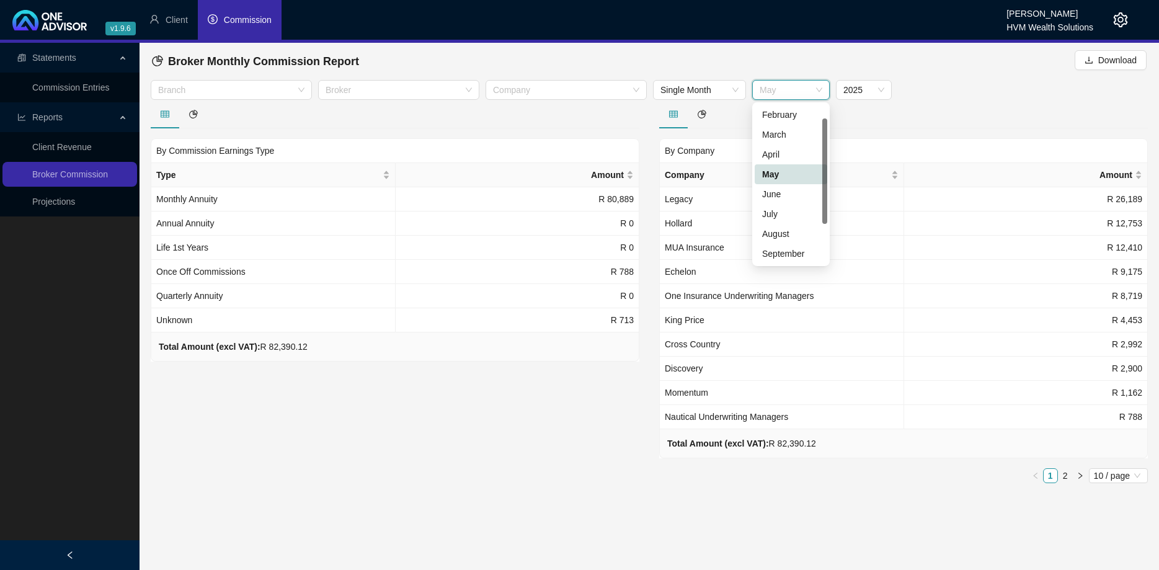
click at [796, 94] on span "May" at bounding box center [790, 90] width 63 height 19
click at [795, 151] on div "April" at bounding box center [791, 155] width 58 height 14
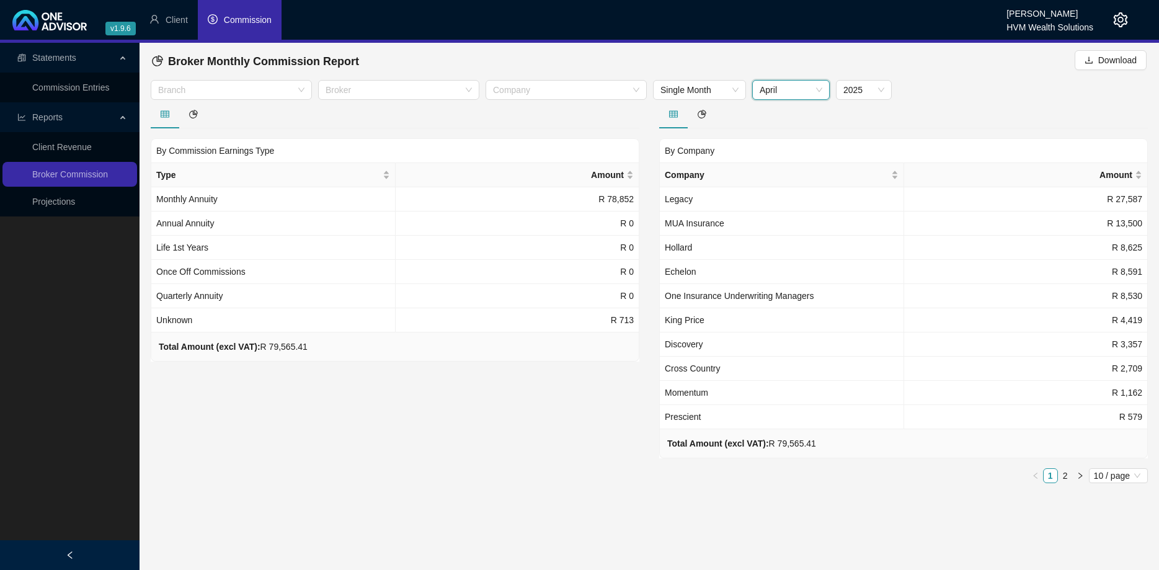
click at [804, 89] on span "April" at bounding box center [790, 90] width 63 height 19
click at [794, 114] on div "January" at bounding box center [791, 115] width 58 height 14
click at [846, 93] on span "2025" at bounding box center [863, 90] width 41 height 19
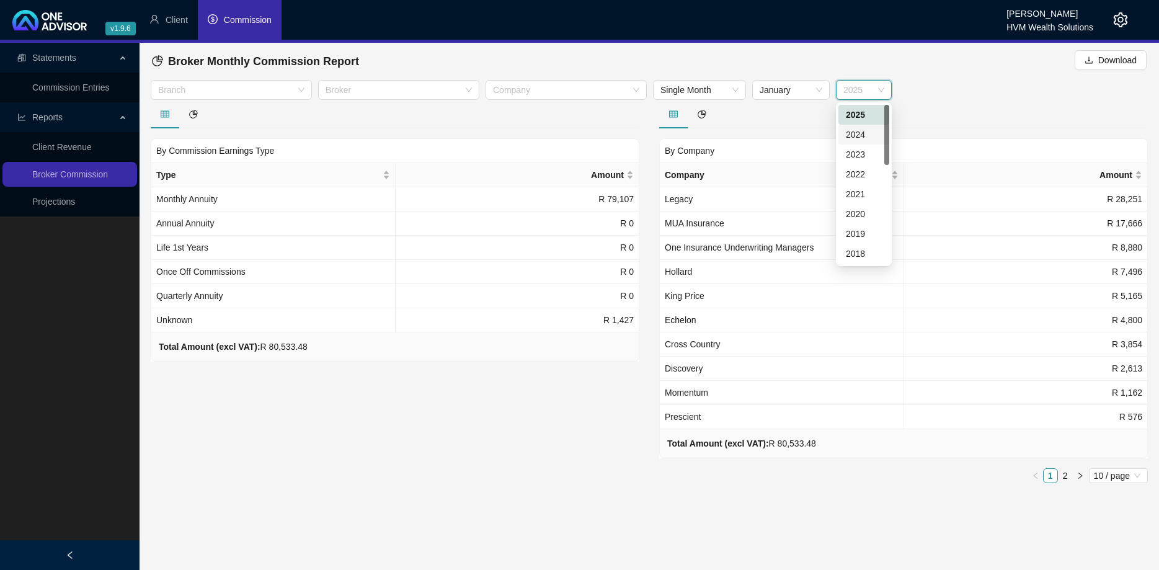
click at [855, 132] on div "2024" at bounding box center [864, 135] width 36 height 14
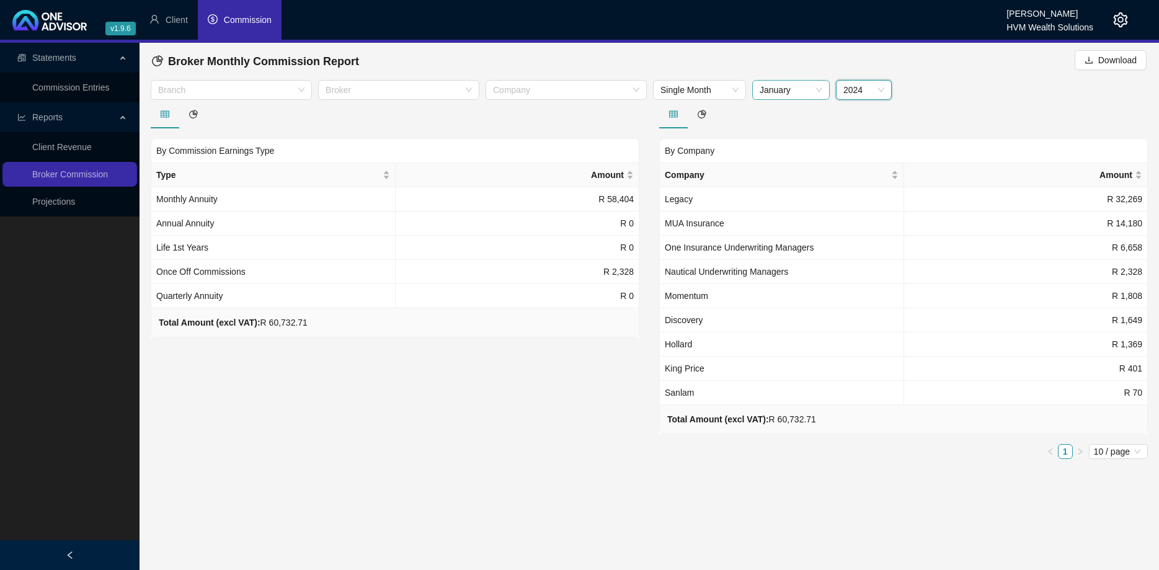
click at [807, 96] on span "January" at bounding box center [790, 90] width 63 height 19
click at [849, 128] on div "By Company Company Amount Legacy R 32,269 MUA Insurance R 14,180 One Insurance …" at bounding box center [903, 284] width 488 height 369
click at [824, 99] on div "January" at bounding box center [790, 90] width 77 height 20
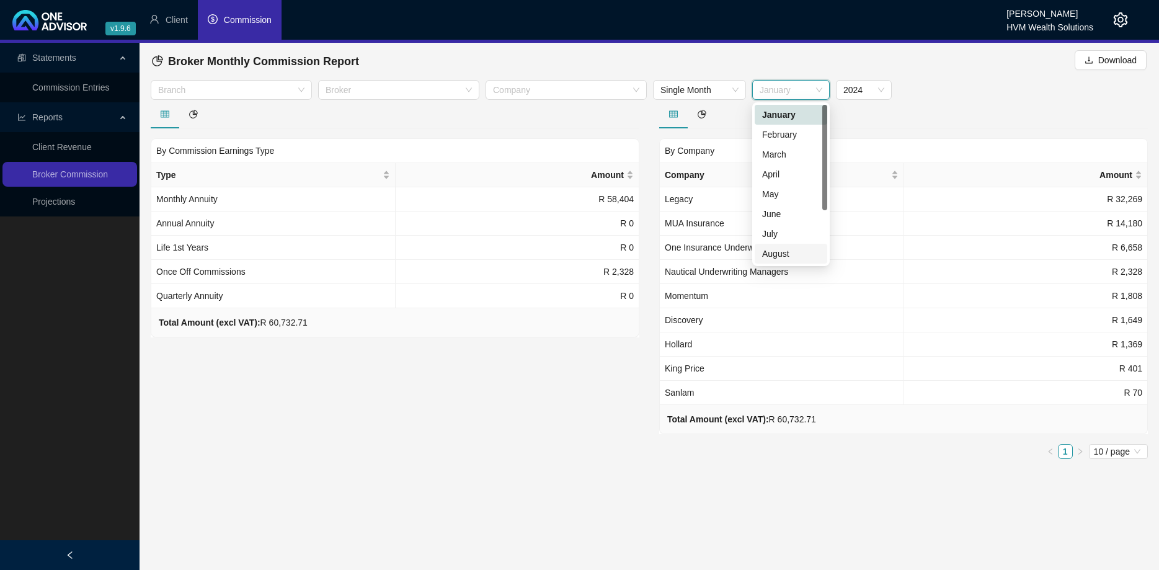
click at [793, 254] on div "August" at bounding box center [791, 254] width 58 height 14
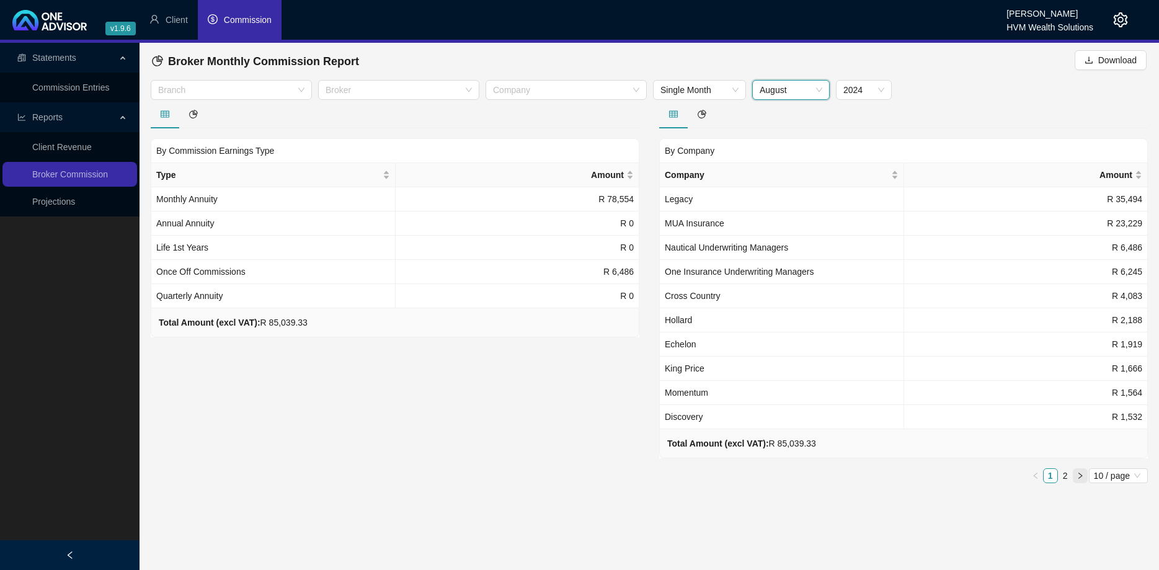
click at [1077, 473] on icon "right" at bounding box center [1079, 475] width 7 height 7
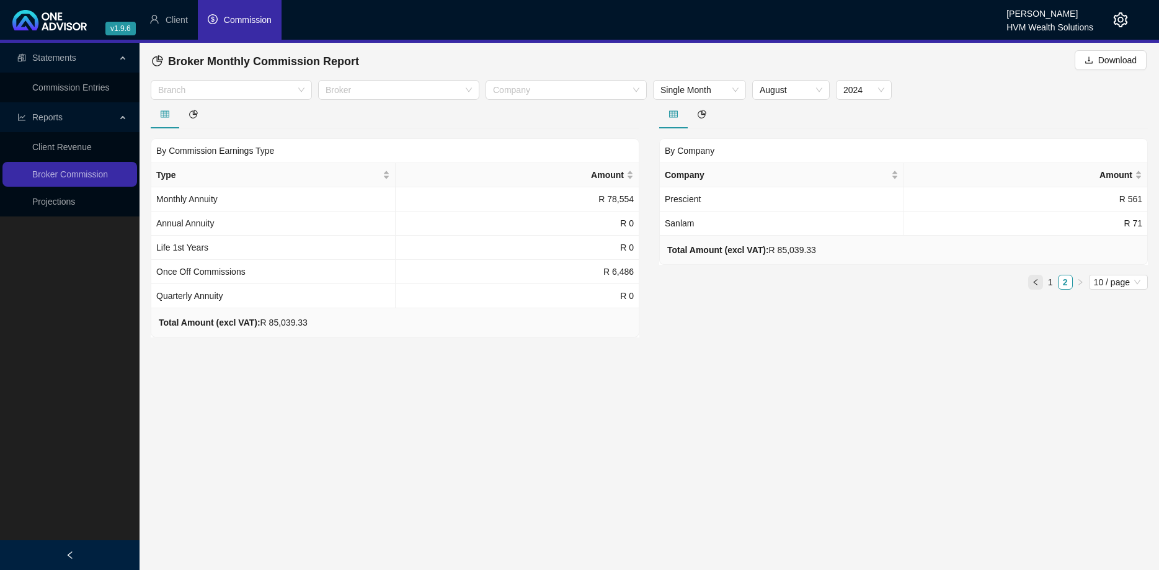
click at [1034, 285] on icon "left" at bounding box center [1034, 281] width 7 height 7
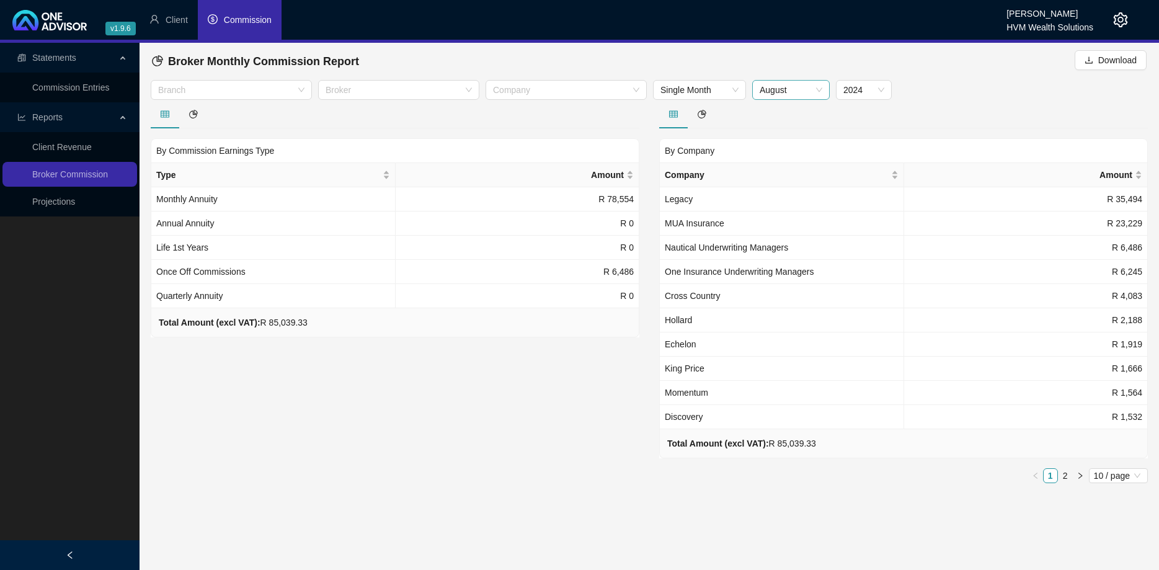
click at [824, 92] on div "August" at bounding box center [790, 90] width 77 height 20
click at [872, 90] on span "2024" at bounding box center [863, 90] width 41 height 19
click at [867, 117] on div "2025" at bounding box center [864, 115] width 36 height 14
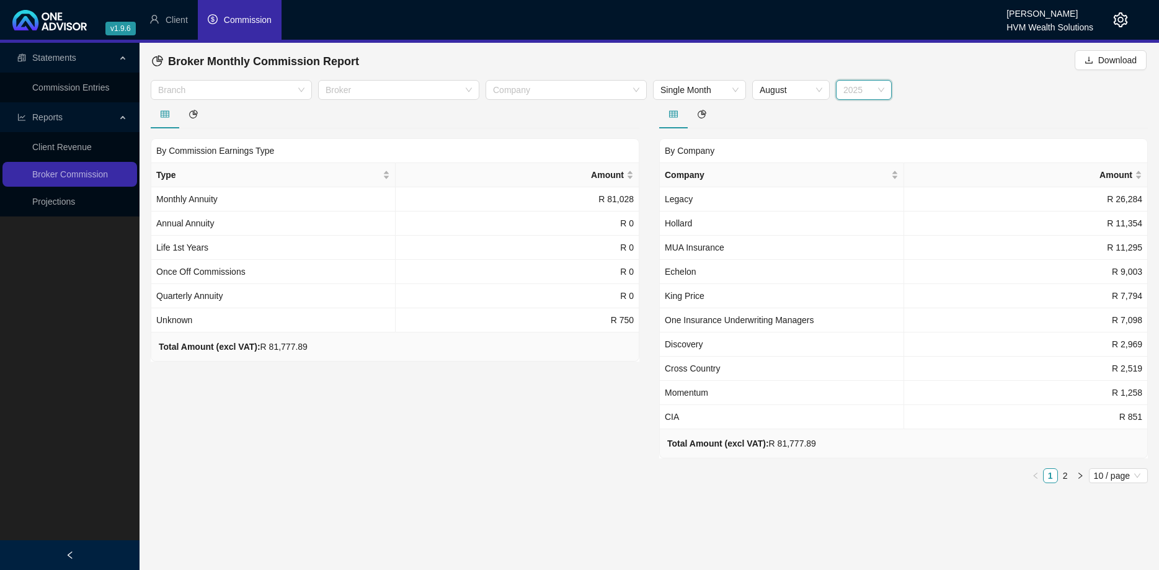
click at [878, 92] on span "2025" at bounding box center [863, 90] width 41 height 19
click at [865, 135] on div "2024" at bounding box center [864, 135] width 36 height 14
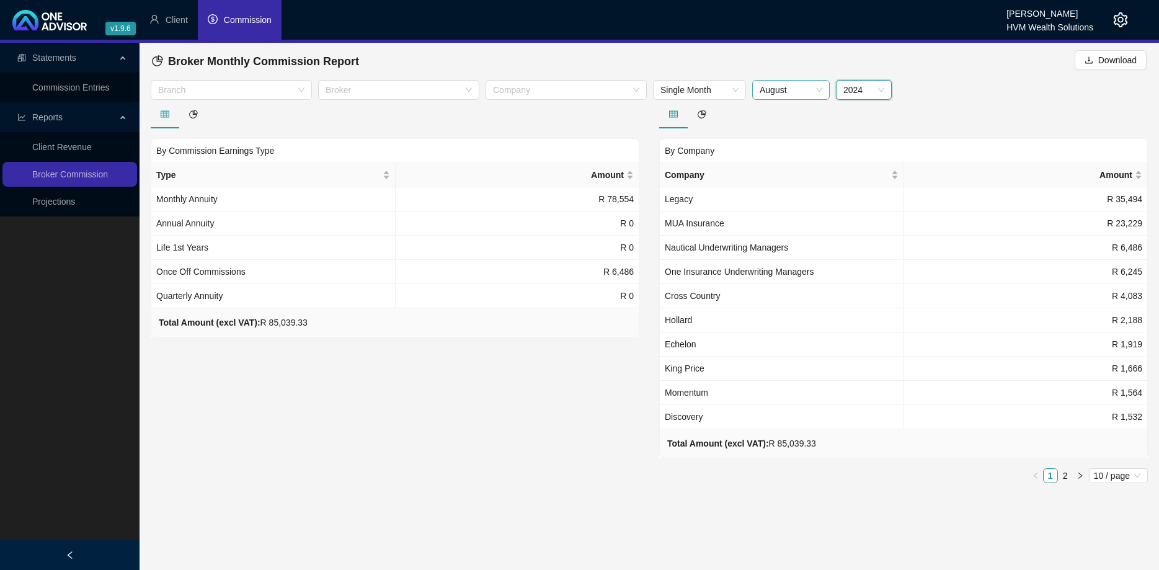
click at [816, 95] on span "August" at bounding box center [790, 90] width 63 height 19
click at [863, 126] on div at bounding box center [903, 114] width 488 height 29
click at [873, 86] on span "2024" at bounding box center [863, 90] width 41 height 19
click at [859, 156] on div "2023" at bounding box center [864, 155] width 36 height 14
click at [879, 94] on span "2023" at bounding box center [863, 90] width 41 height 19
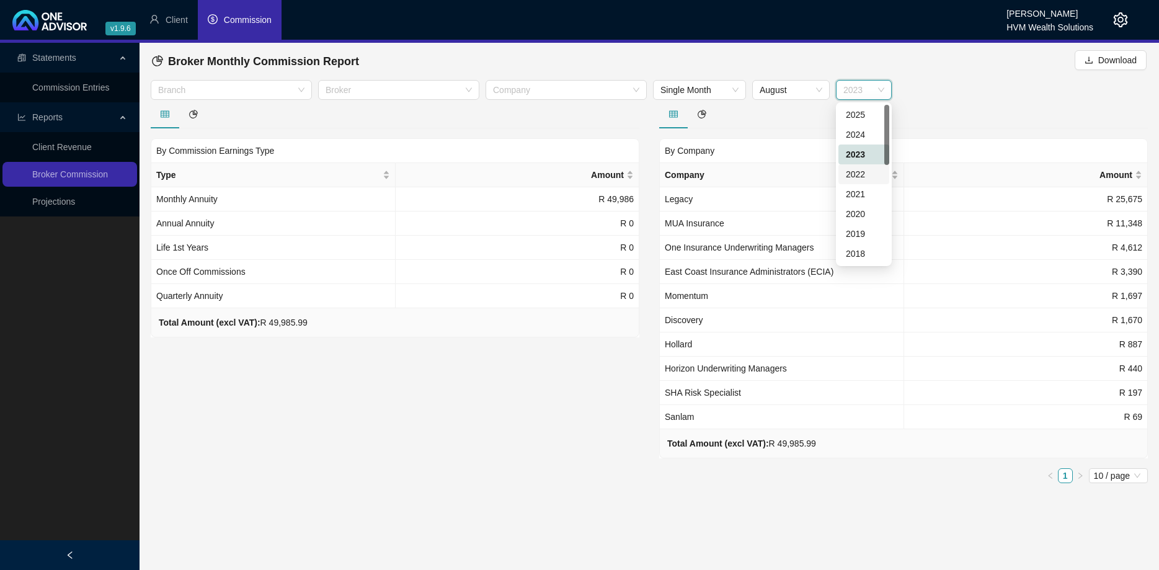
click at [876, 177] on div "2022" at bounding box center [864, 174] width 36 height 14
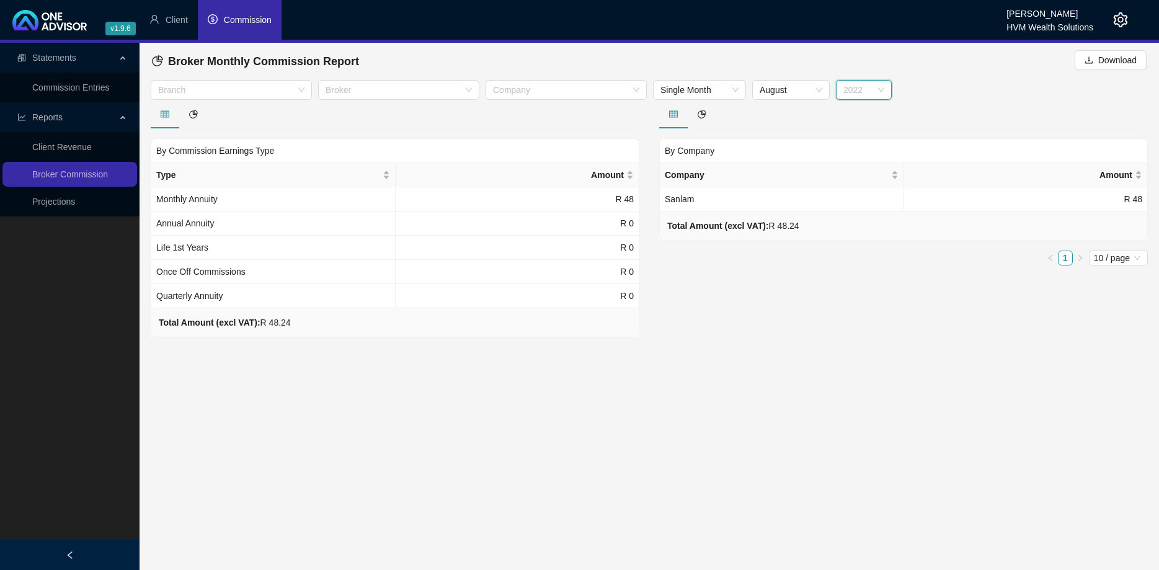
click at [885, 92] on div "2022" at bounding box center [864, 90] width 56 height 20
click at [860, 203] on div "2021" at bounding box center [863, 194] width 51 height 20
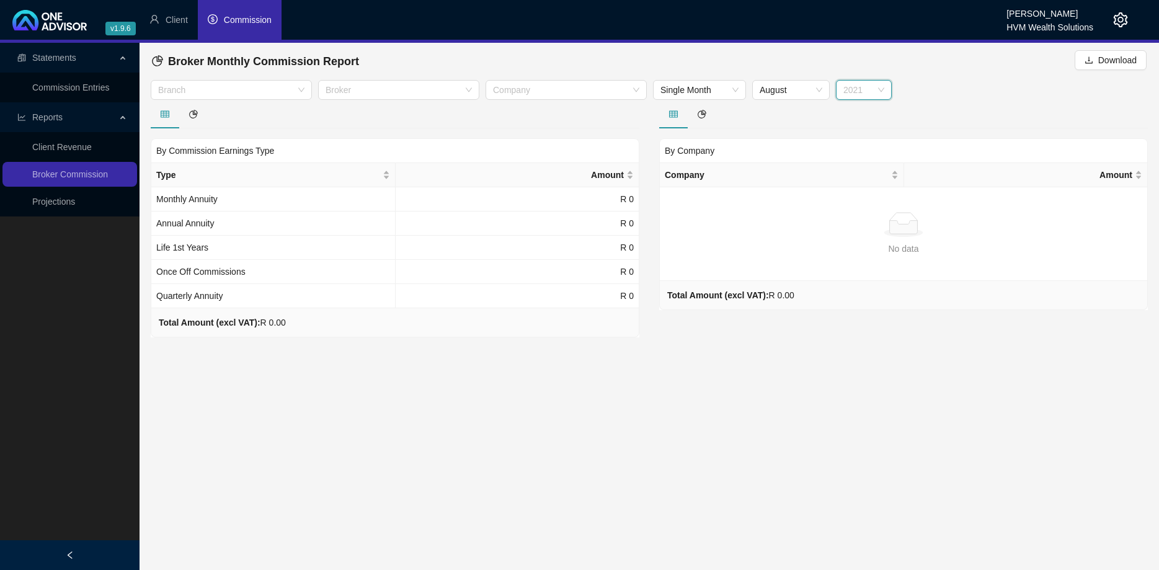
click at [875, 89] on span "2021" at bounding box center [863, 90] width 41 height 19
click at [868, 151] on div "2023" at bounding box center [864, 155] width 36 height 14
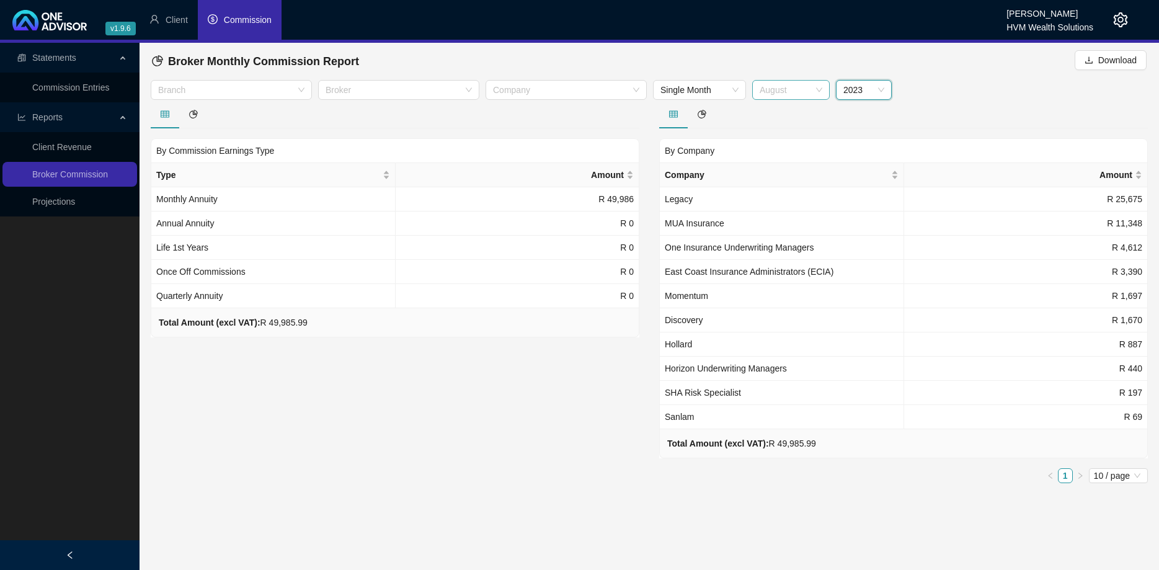
click at [815, 89] on span "August" at bounding box center [790, 90] width 63 height 19
click at [795, 115] on div "January" at bounding box center [791, 115] width 58 height 14
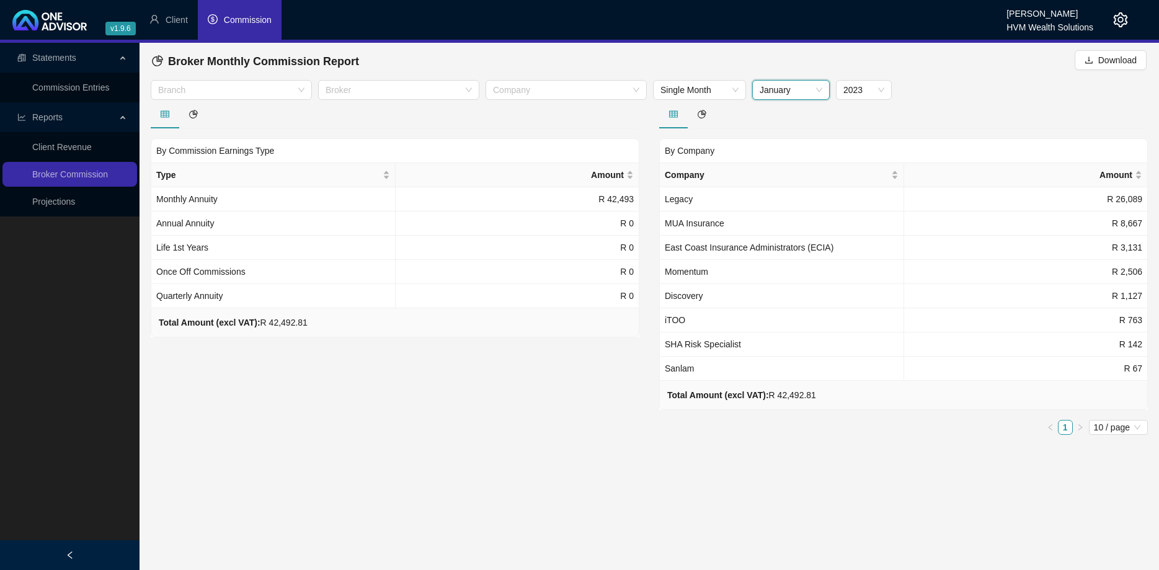
click at [816, 98] on span "January" at bounding box center [790, 90] width 63 height 19
click at [845, 124] on div at bounding box center [903, 114] width 488 height 29
click at [876, 91] on span "2023" at bounding box center [863, 90] width 41 height 19
click at [872, 117] on div "2025" at bounding box center [864, 115] width 36 height 14
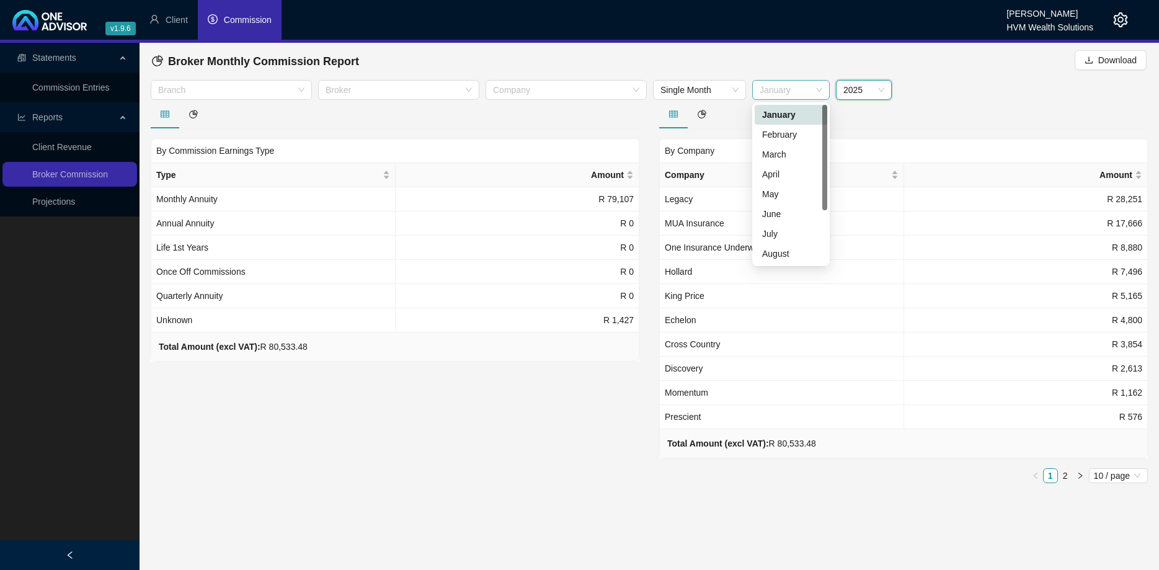
click at [817, 95] on span "January" at bounding box center [790, 90] width 63 height 19
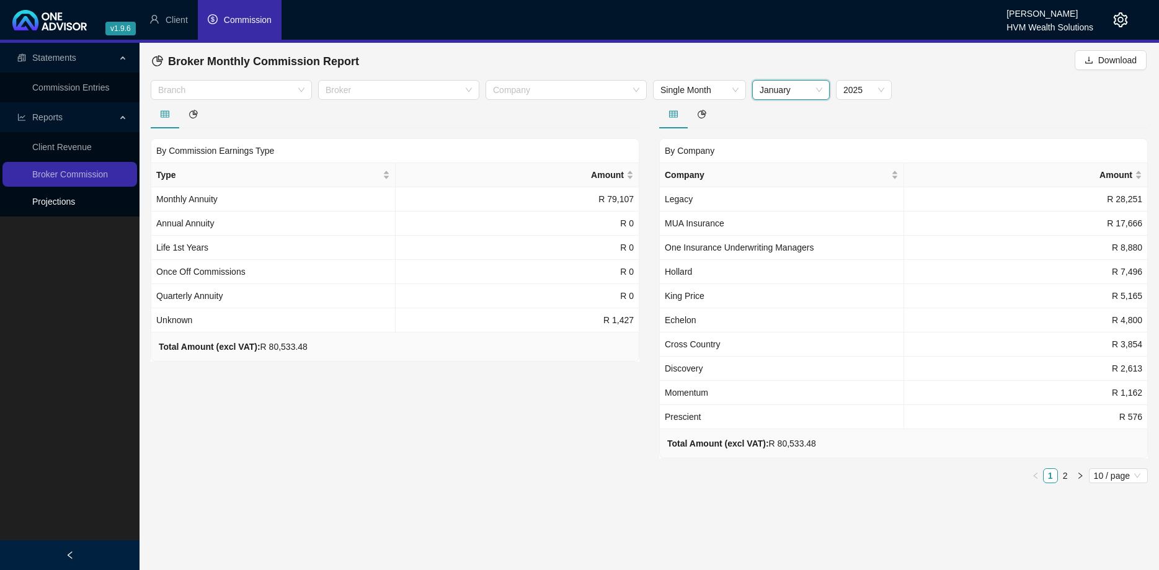
click at [75, 206] on link "Projections" at bounding box center [53, 202] width 43 height 10
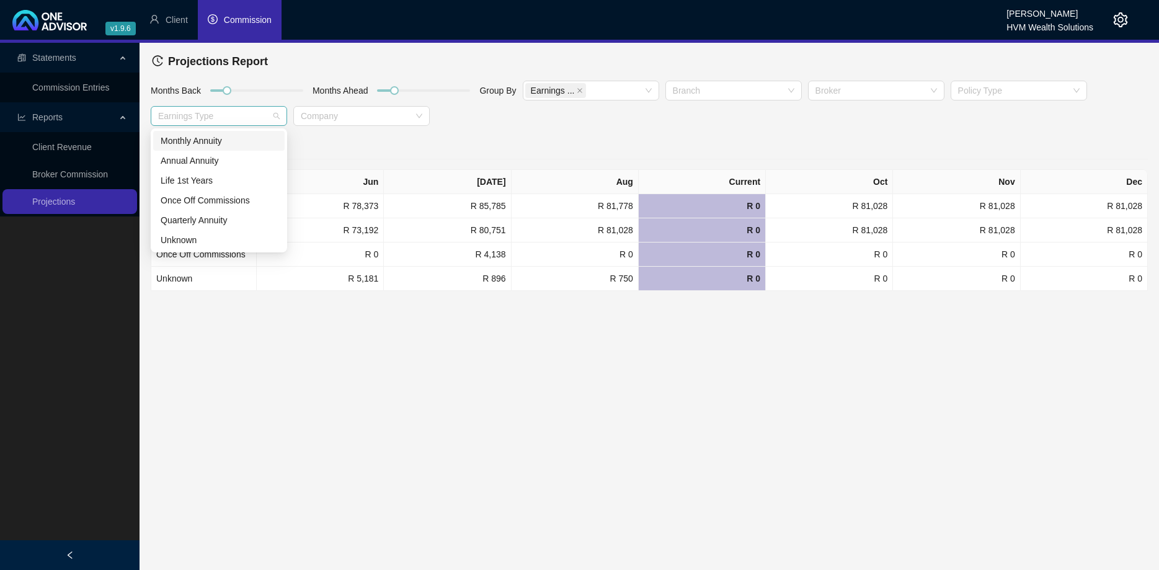
click at [230, 115] on div at bounding box center [212, 116] width 118 height 9
click at [541, 126] on div "Months Back Months Ahead Group By Earnings ... Branch Broker Policy Type Earnin…" at bounding box center [649, 105] width 1003 height 51
drag, startPoint x: 226, startPoint y: 94, endPoint x: 206, endPoint y: 91, distance: 19.4
click at [207, 91] on div at bounding box center [210, 90] width 6 height 6
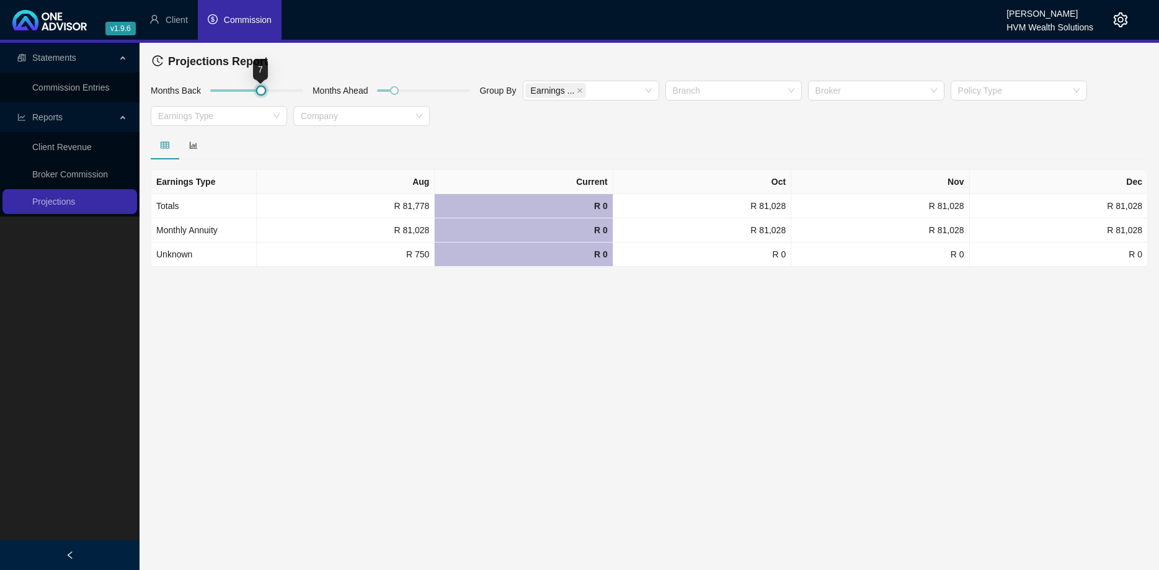
drag, startPoint x: 208, startPoint y: 92, endPoint x: 260, endPoint y: 98, distance: 52.4
click at [260, 98] on div at bounding box center [256, 93] width 105 height 26
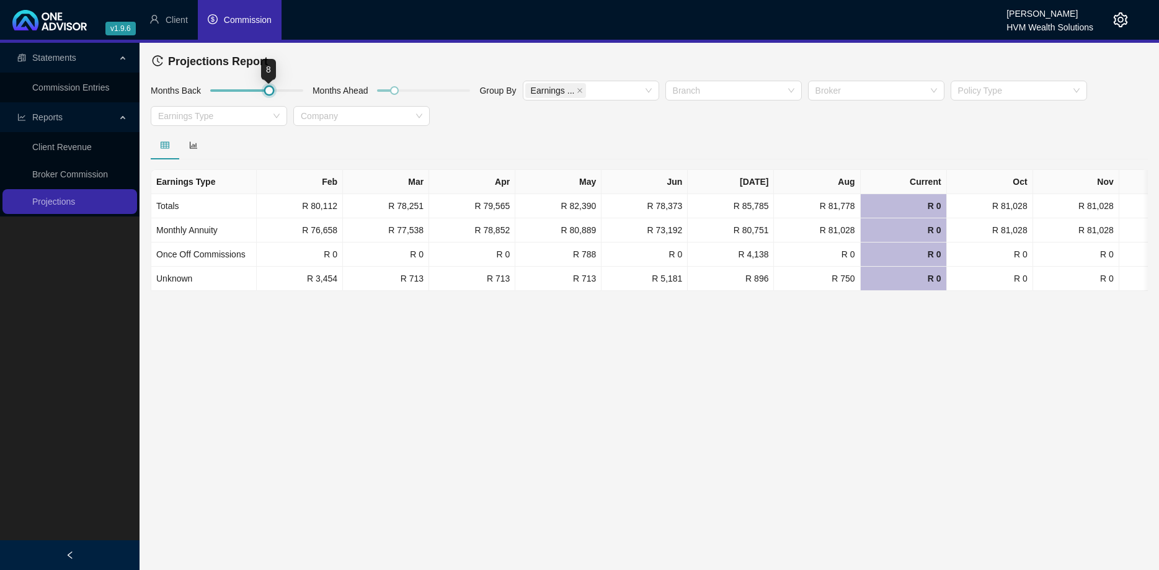
drag, startPoint x: 263, startPoint y: 91, endPoint x: 272, endPoint y: 91, distance: 8.1
click at [272, 91] on div at bounding box center [269, 90] width 6 height 6
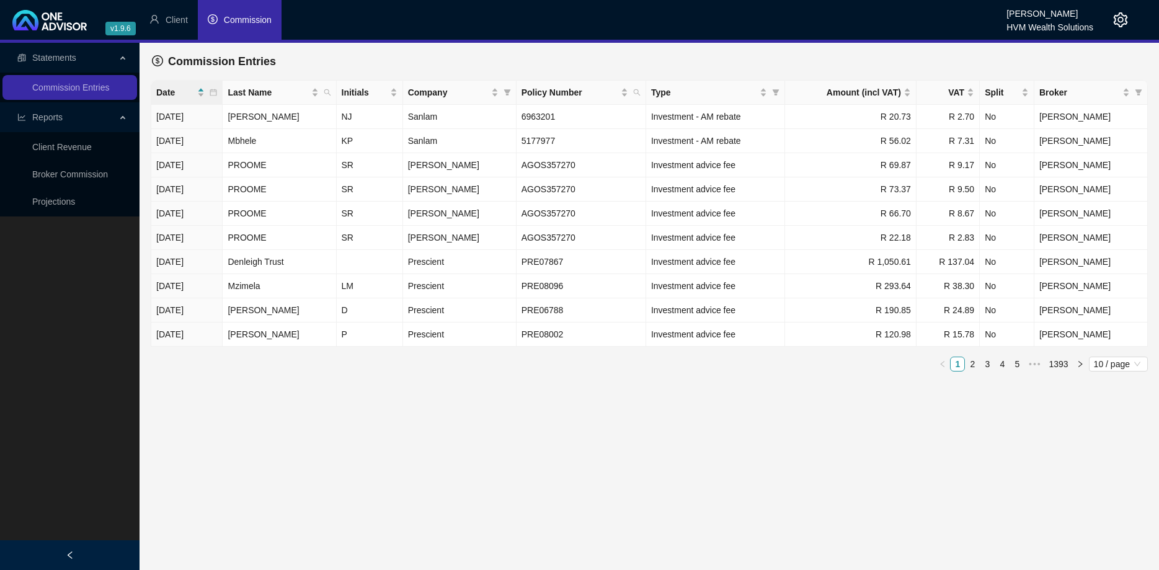
click at [240, 16] on span "Commission" at bounding box center [248, 20] width 48 height 10
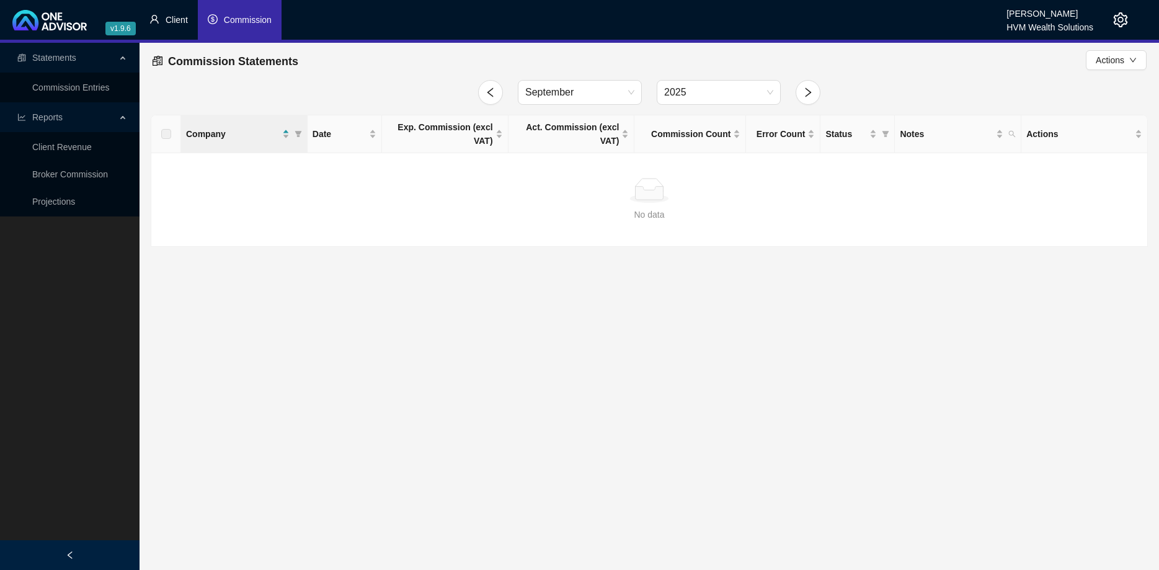
click at [161, 16] on li "Client" at bounding box center [168, 20] width 58 height 40
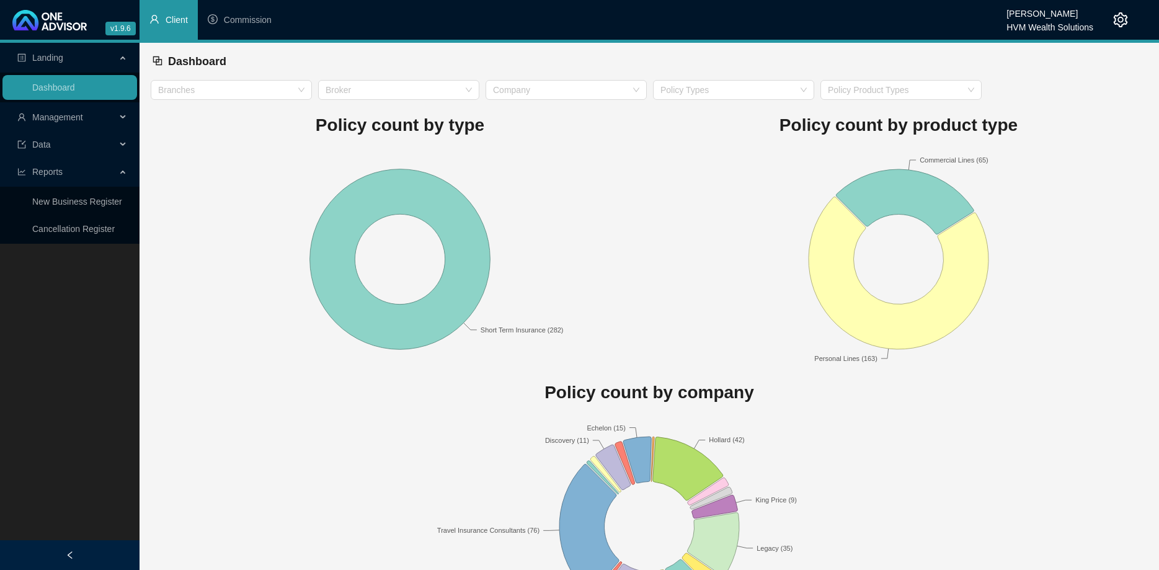
click at [112, 115] on span "Management" at bounding box center [66, 117] width 99 height 25
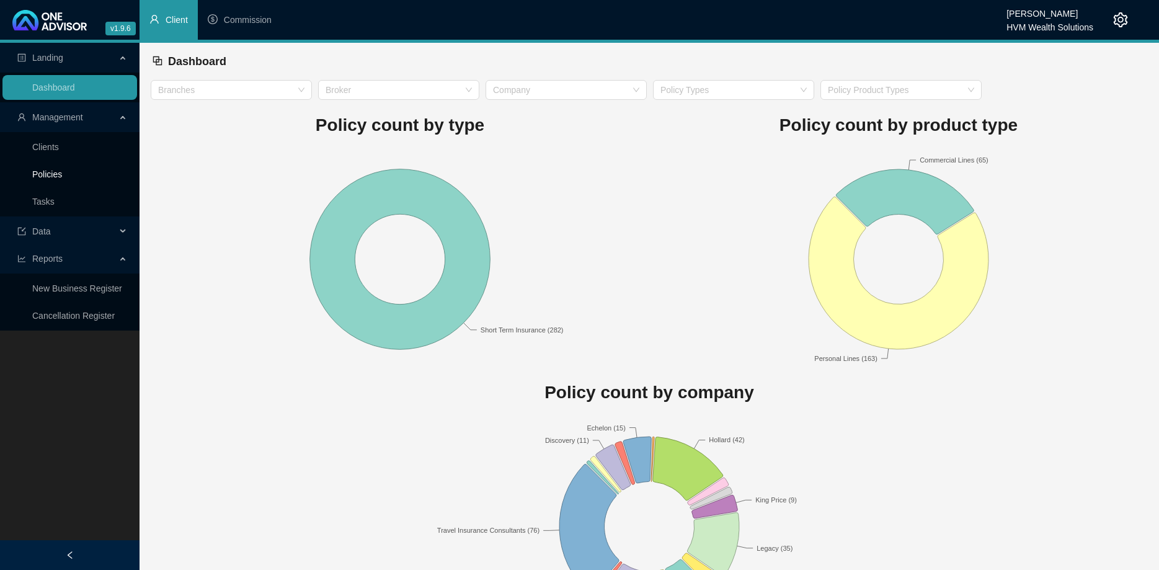
click at [45, 179] on link "Policies" at bounding box center [47, 174] width 30 height 10
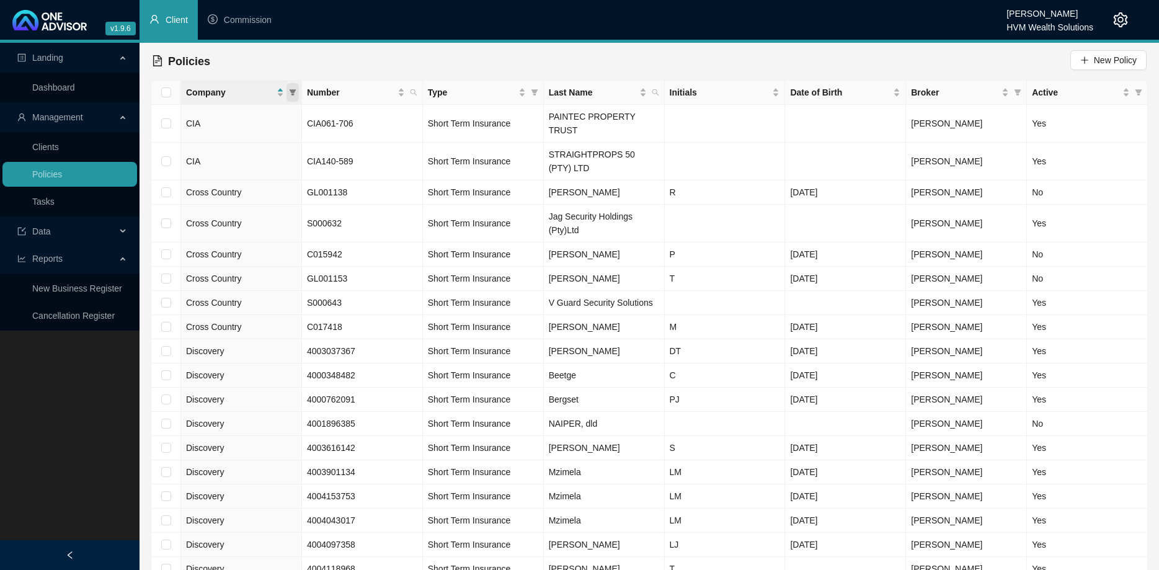
click at [294, 96] on span at bounding box center [292, 92] width 12 height 19
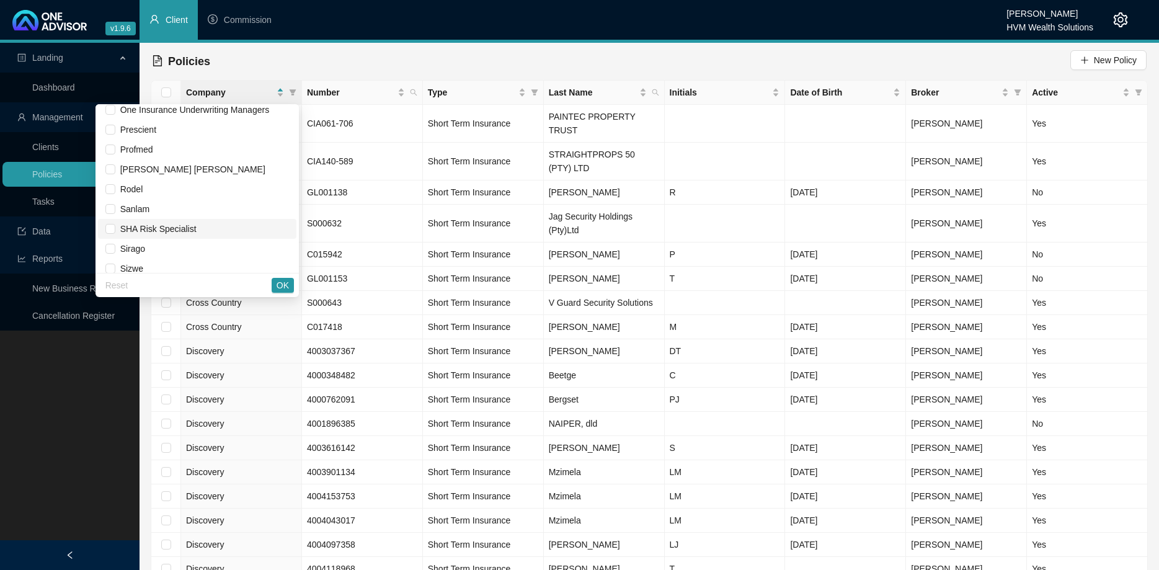
scroll to position [777, 0]
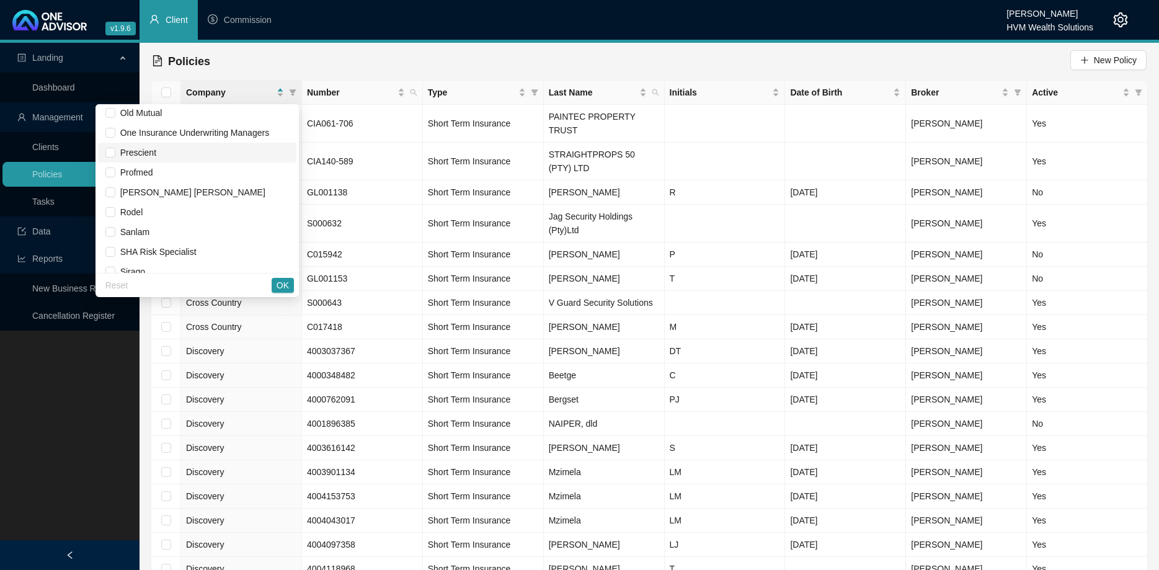
click at [149, 155] on span "Prescient" at bounding box center [135, 153] width 41 height 10
checkbox input "true"
click at [135, 229] on span "Sanlam" at bounding box center [132, 232] width 34 height 10
checkbox input "true"
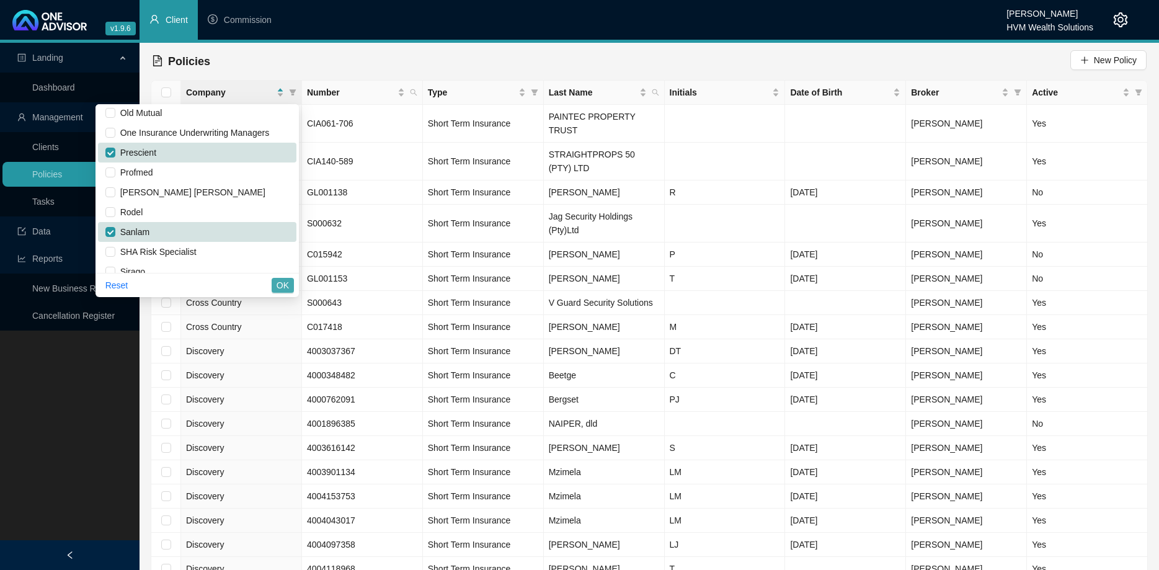
click at [276, 285] on button "OK" at bounding box center [283, 285] width 22 height 15
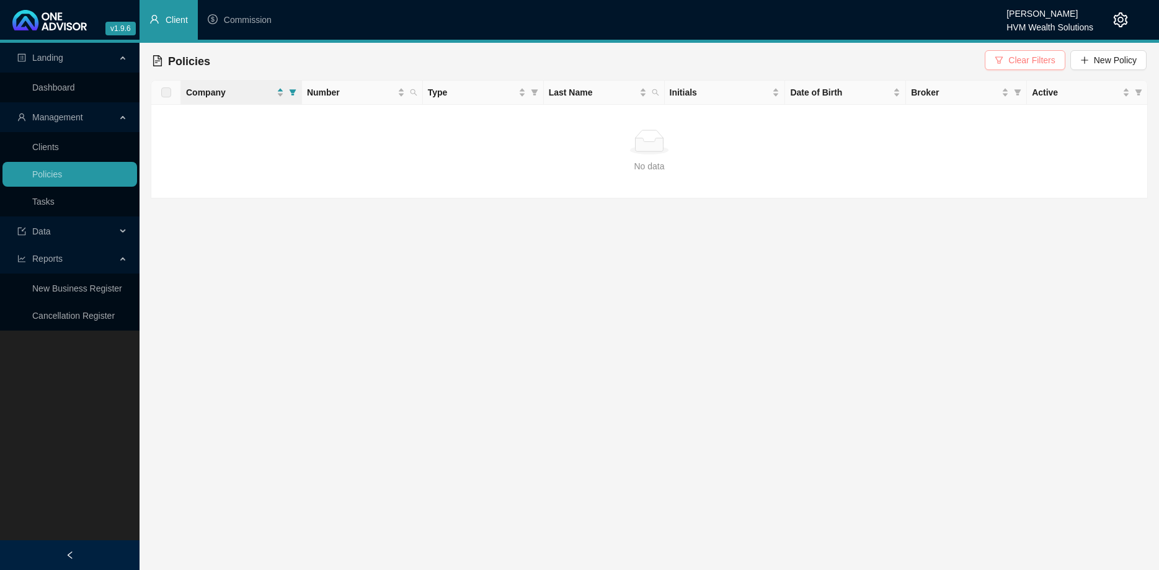
click at [1025, 61] on span "Clear Filters" at bounding box center [1031, 60] width 46 height 14
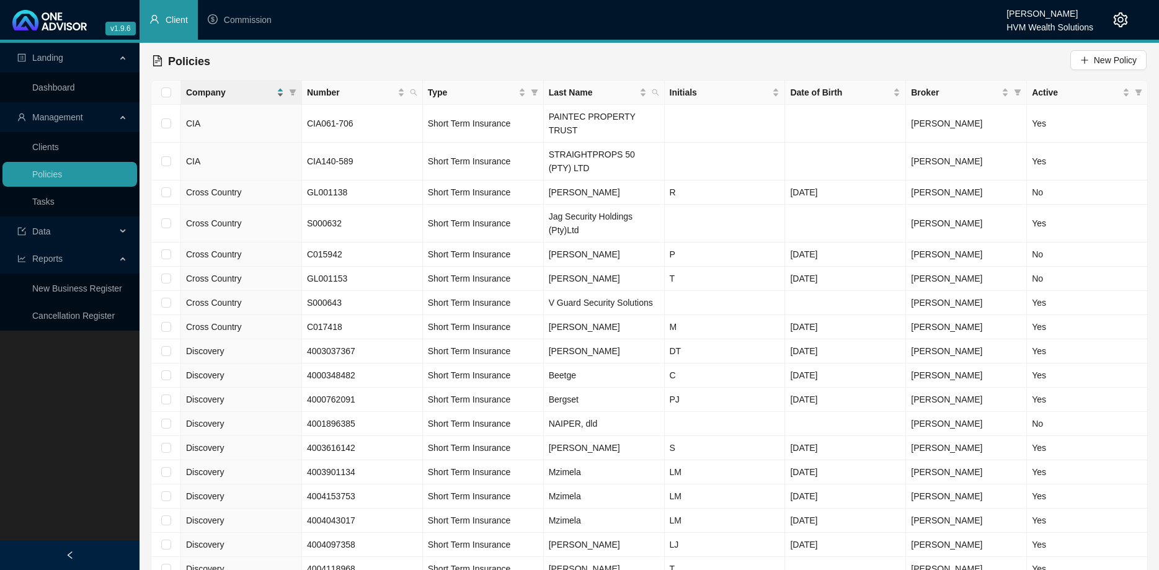
click at [251, 91] on span "Company" at bounding box center [230, 93] width 88 height 14
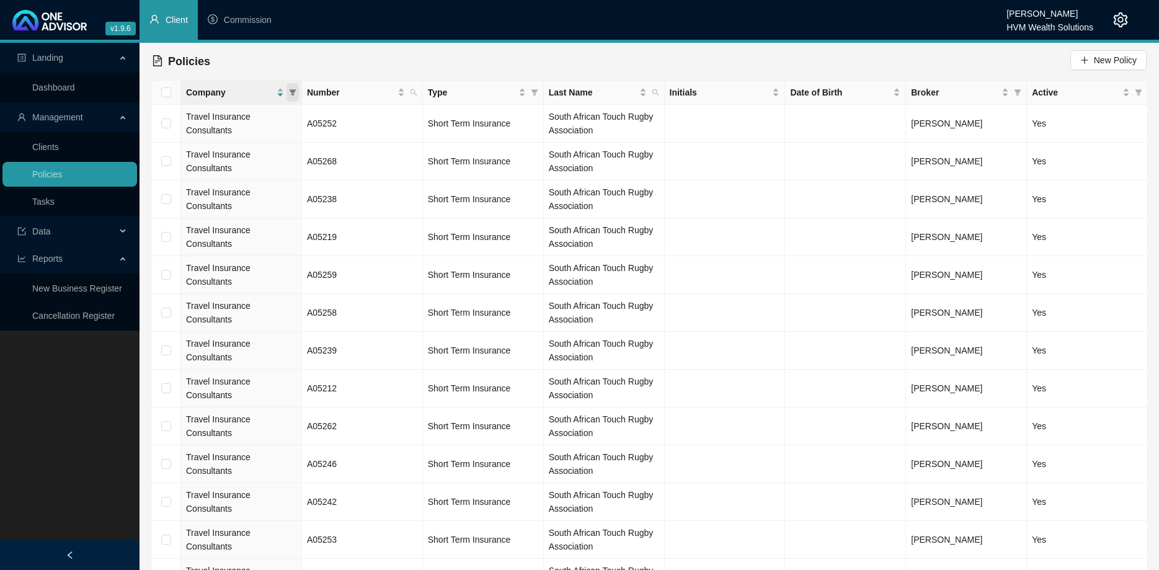
click at [291, 91] on icon "filter" at bounding box center [292, 92] width 7 height 6
checkbox input "false"
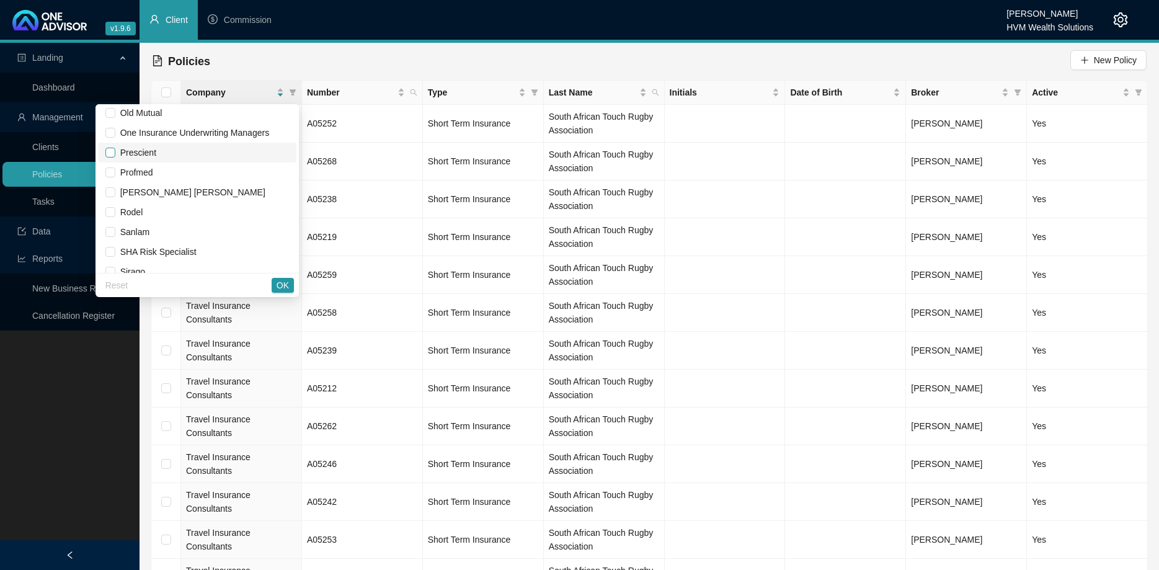
click at [115, 152] on input "checkbox" at bounding box center [110, 153] width 10 height 10
checkbox input "true"
click at [115, 231] on input "checkbox" at bounding box center [110, 232] width 10 height 10
checkbox input "true"
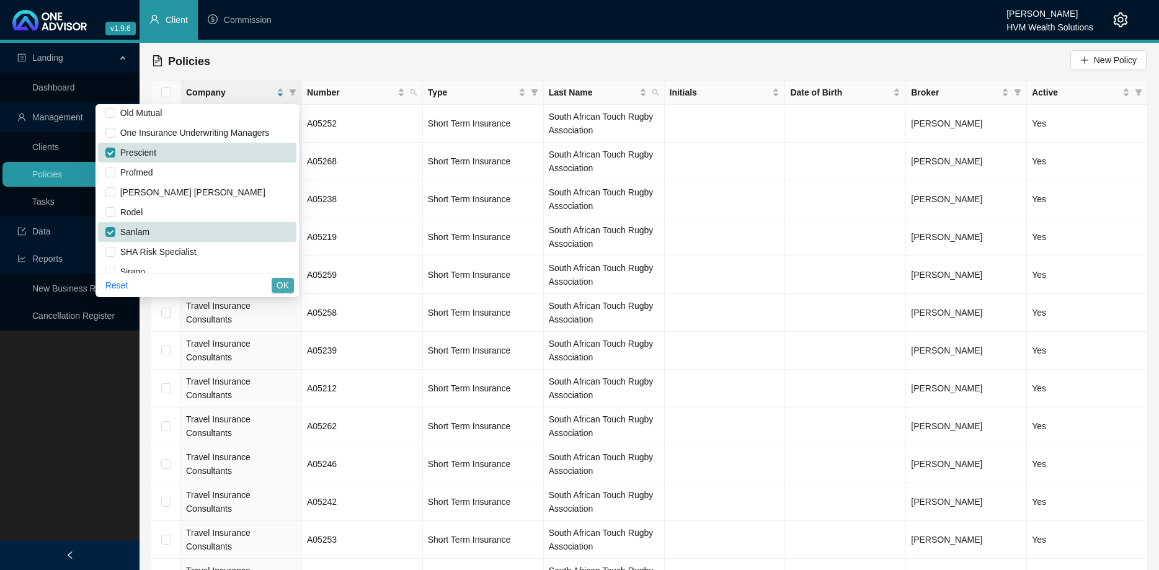
click at [273, 283] on button "OK" at bounding box center [283, 285] width 22 height 15
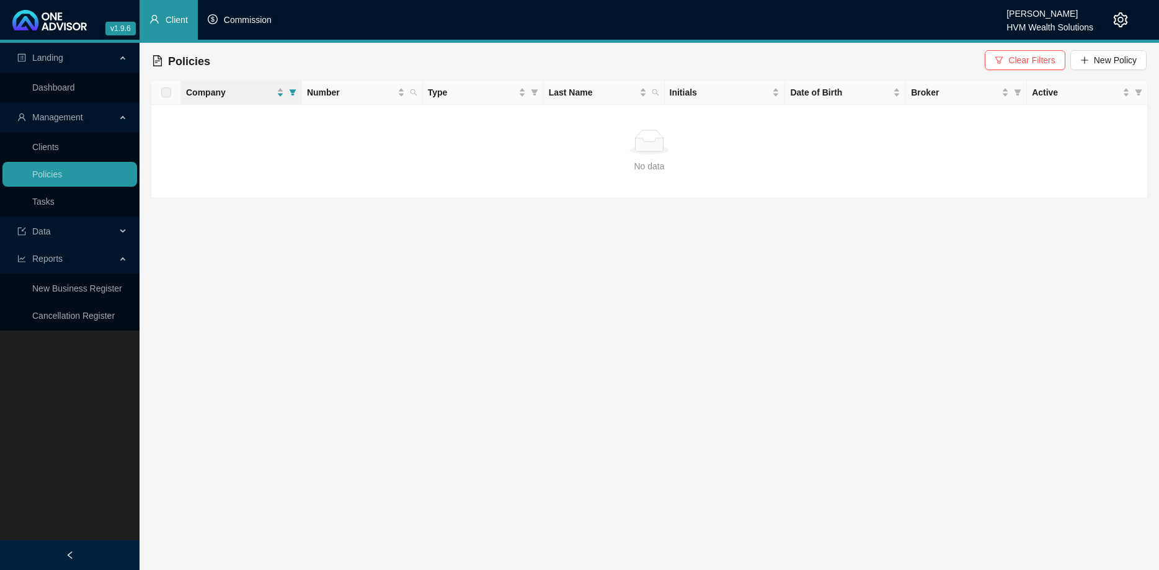
click at [260, 19] on span "Commission" at bounding box center [248, 20] width 48 height 10
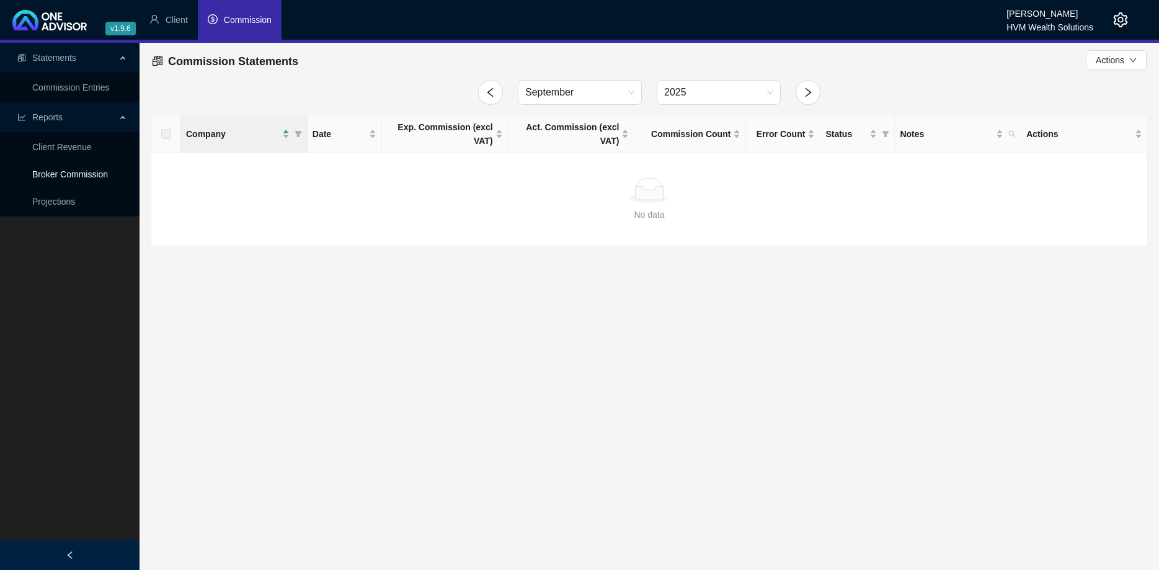
click at [87, 174] on link "Broker Commission" at bounding box center [70, 174] width 76 height 10
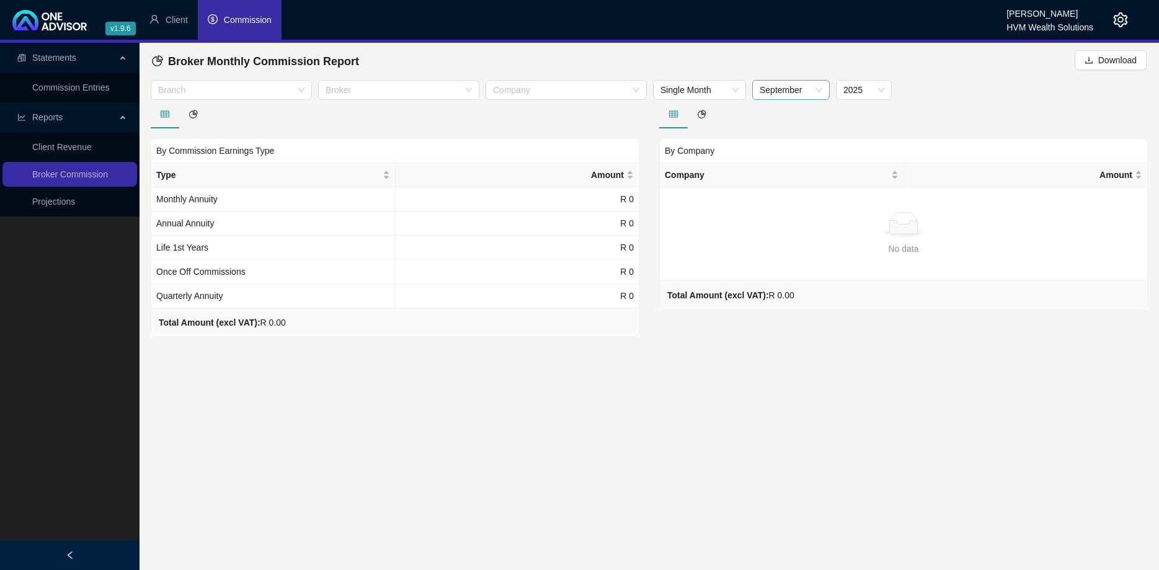
click at [811, 97] on span "September" at bounding box center [790, 90] width 63 height 19
click at [788, 229] on div "August" at bounding box center [791, 234] width 58 height 14
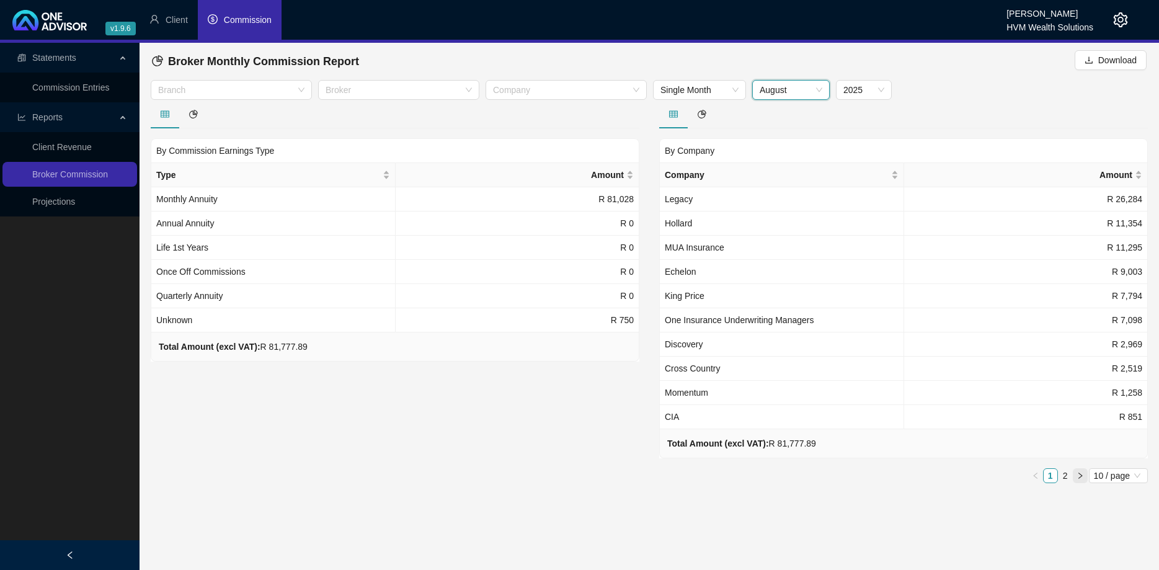
click at [1077, 474] on icon "right" at bounding box center [1079, 475] width 7 height 7
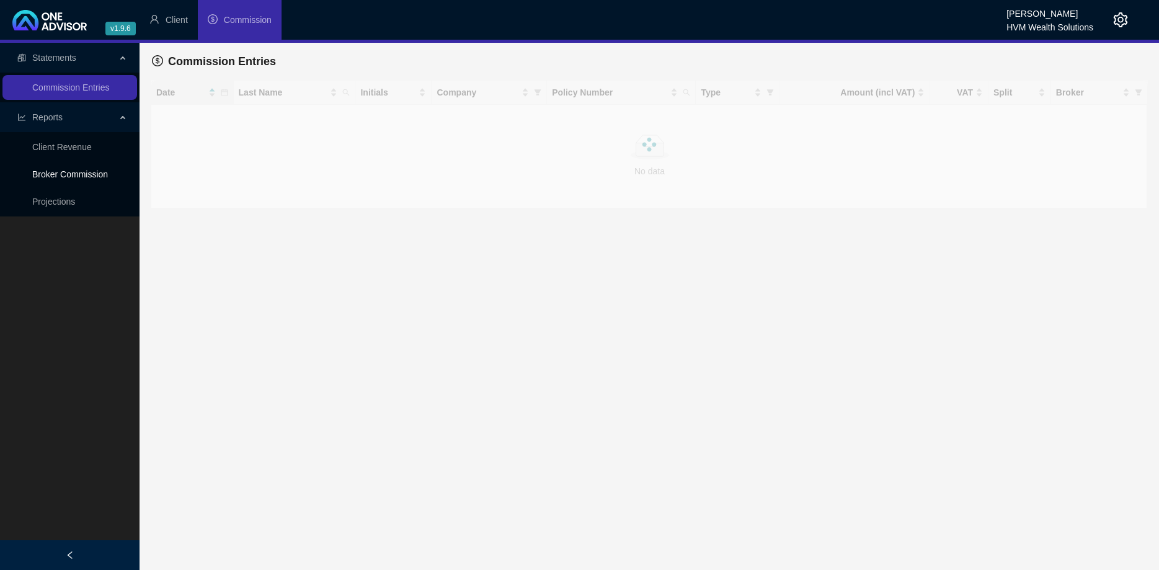
click at [90, 173] on link "Broker Commission" at bounding box center [70, 174] width 76 height 10
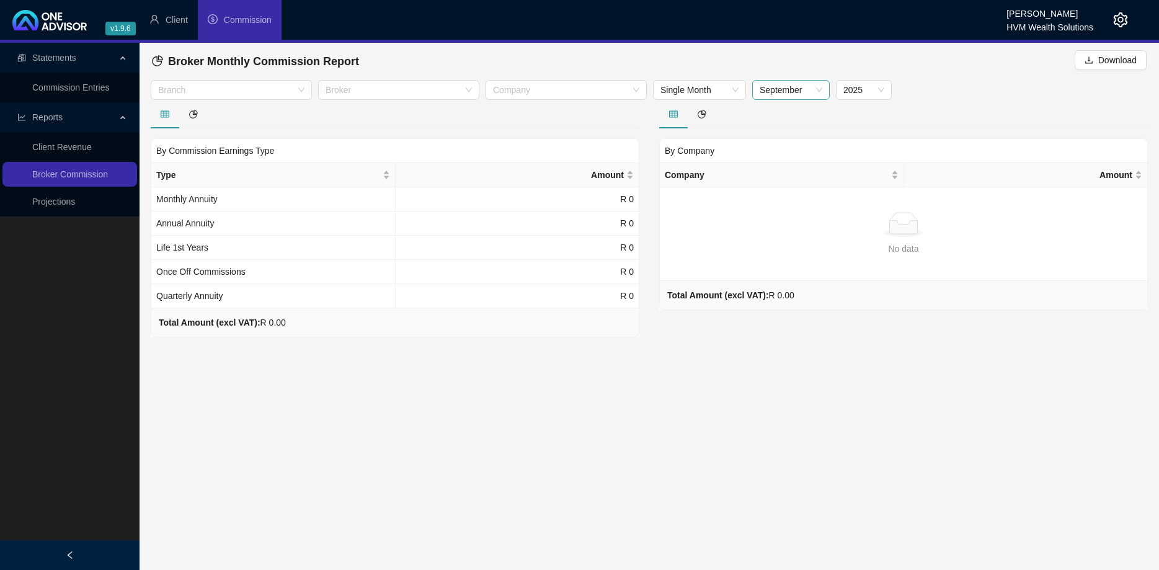
click at [778, 82] on span "September" at bounding box center [790, 90] width 63 height 19
click at [785, 236] on div "August" at bounding box center [791, 234] width 58 height 14
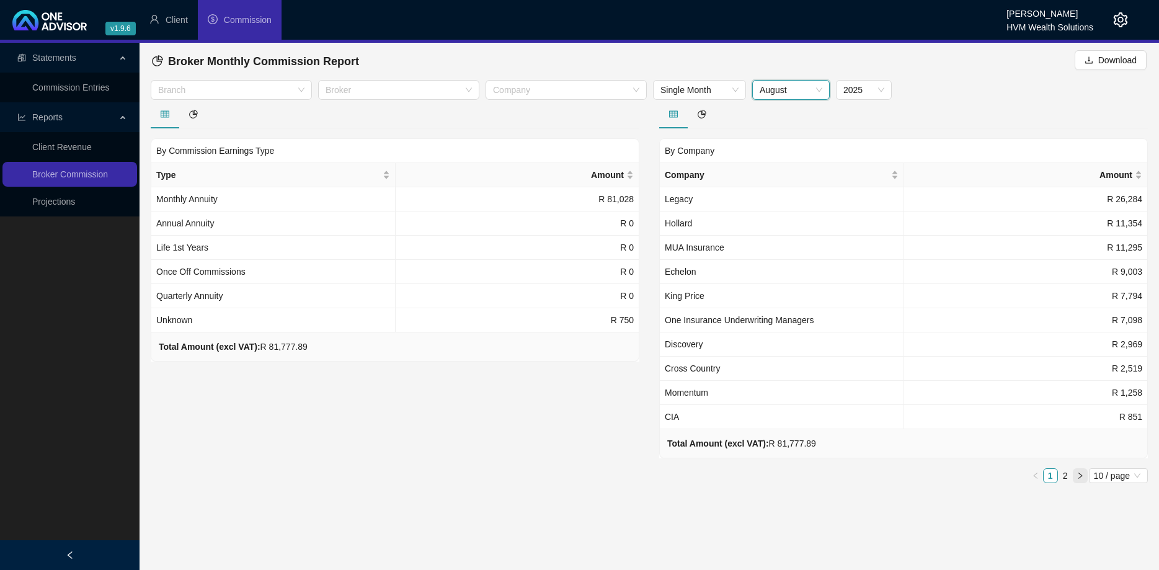
click at [1080, 476] on icon "right" at bounding box center [1079, 475] width 7 height 7
